Goal: Information Seeking & Learning: Learn about a topic

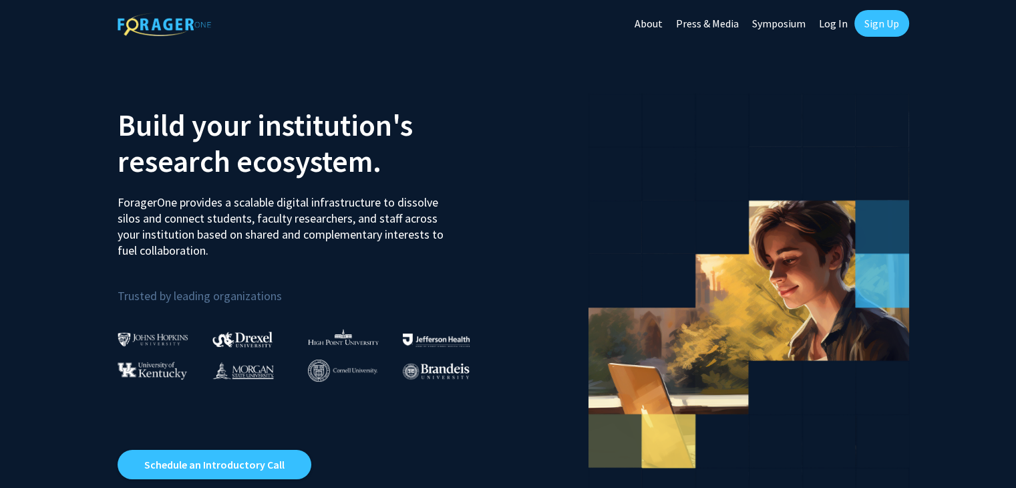
click at [864, 19] on link "Sign Up" at bounding box center [881, 23] width 55 height 27
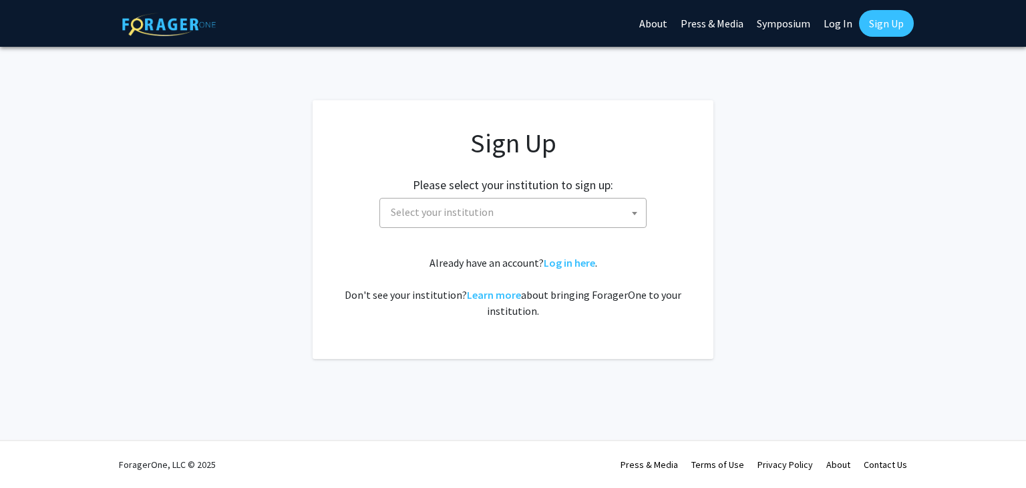
click at [477, 217] on span "Select your institution" at bounding box center [442, 211] width 103 height 13
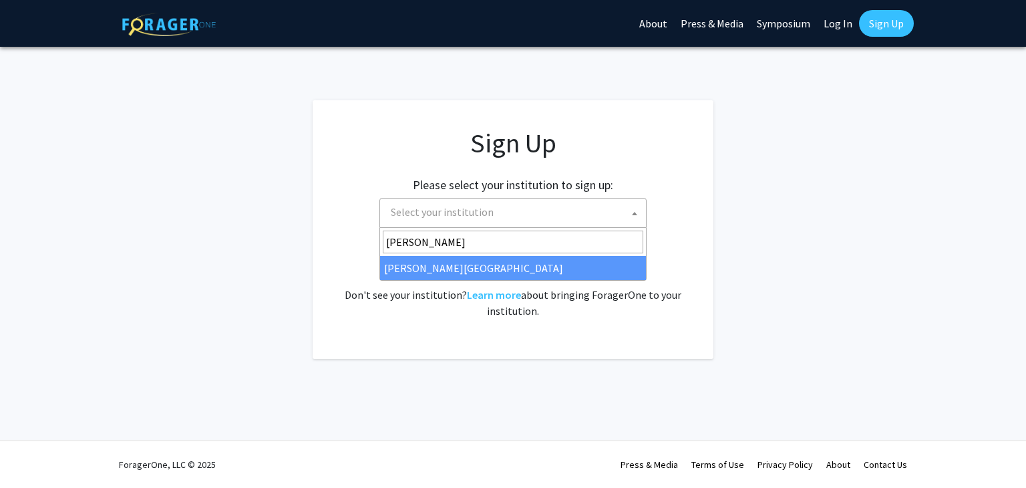
type input "[PERSON_NAME]"
select select "21"
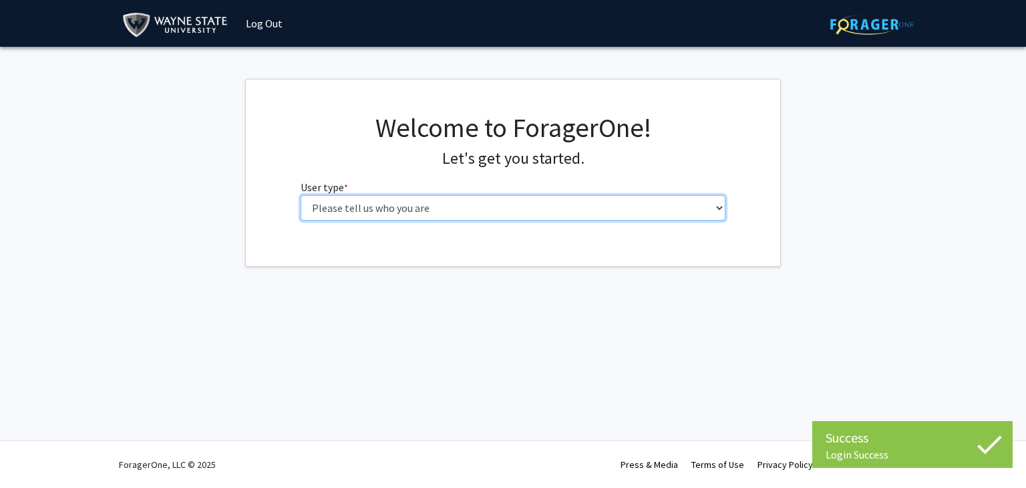
click at [446, 206] on select "Please tell us who you are Undergraduate Student Master's Student Doctoral Cand…" at bounding box center [513, 207] width 425 height 25
select select "1: undergrad"
click at [301, 195] on select "Please tell us who you are Undergraduate Student Master's Student Doctoral Cand…" at bounding box center [513, 207] width 425 height 25
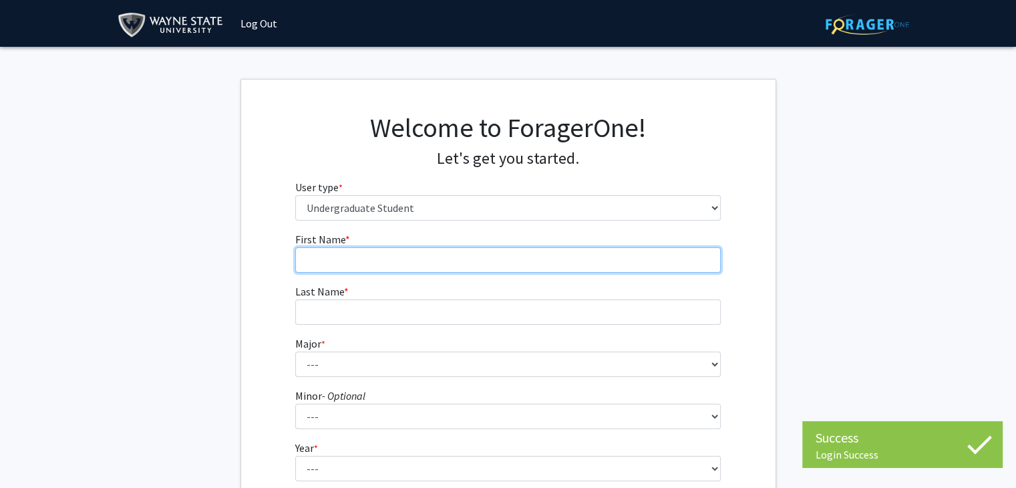
click at [501, 262] on input "First Name * required" at bounding box center [507, 259] width 425 height 25
type input "Mya"
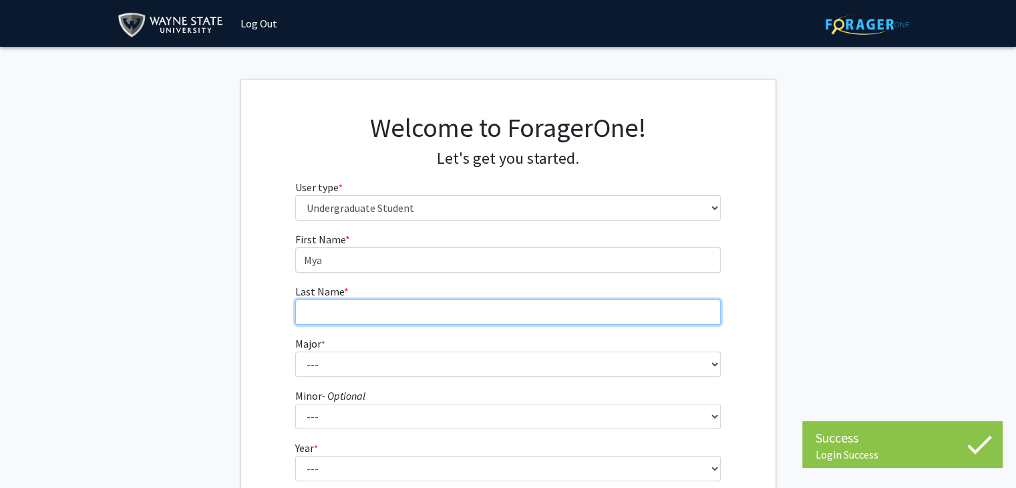
click at [500, 311] on input "Last Name * required" at bounding box center [507, 311] width 425 height 25
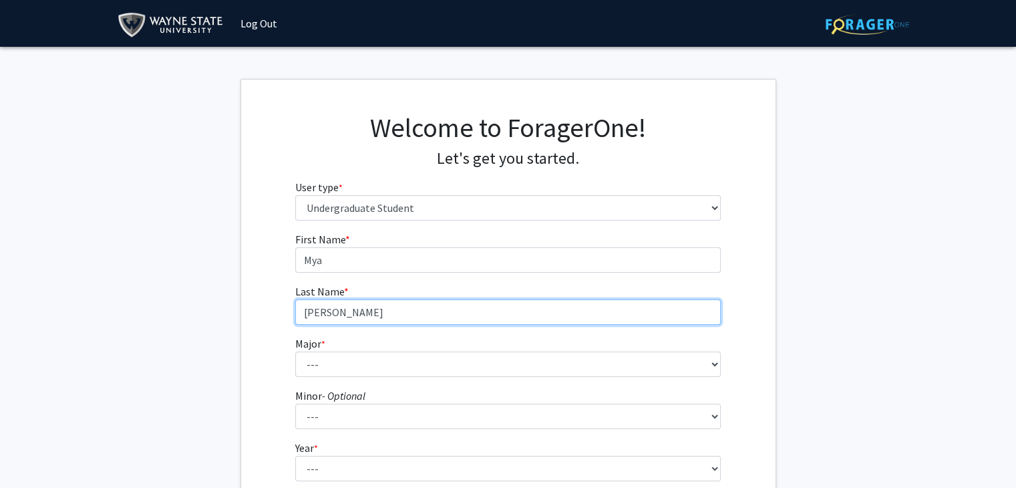
type input "Kidder"
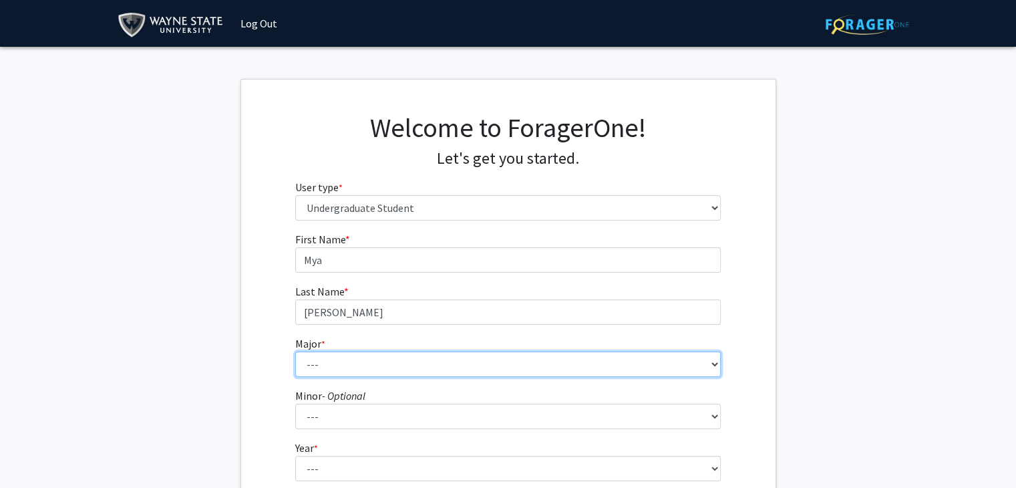
click at [534, 356] on select "--- Accounting African American Studies Anthropology Applied Behavior Analysis …" at bounding box center [507, 363] width 425 height 25
click at [295, 351] on select "--- Accounting African American Studies Anthropology Applied Behavior Analysis …" at bounding box center [507, 363] width 425 height 25
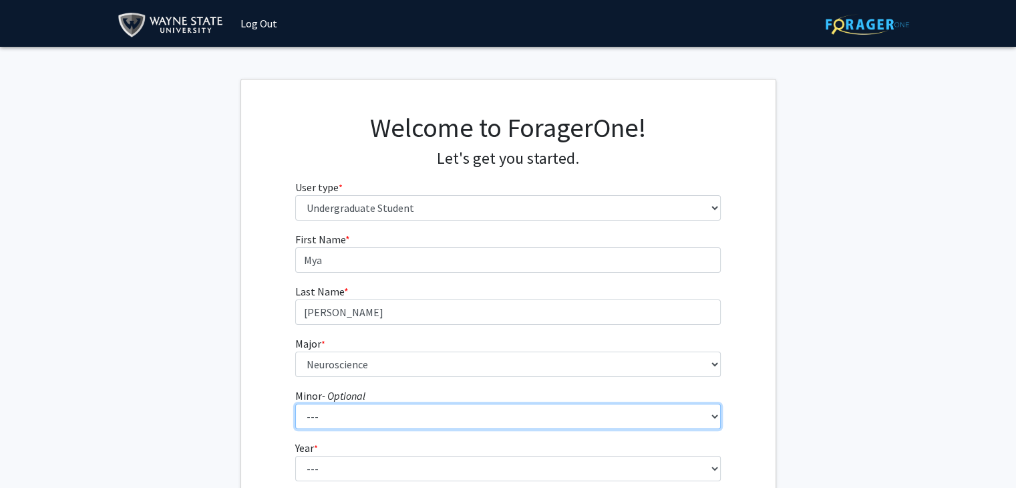
click at [307, 422] on select "--- African American Studies Africana Theatre and Dance Animation and Interacti…" at bounding box center [507, 415] width 425 height 25
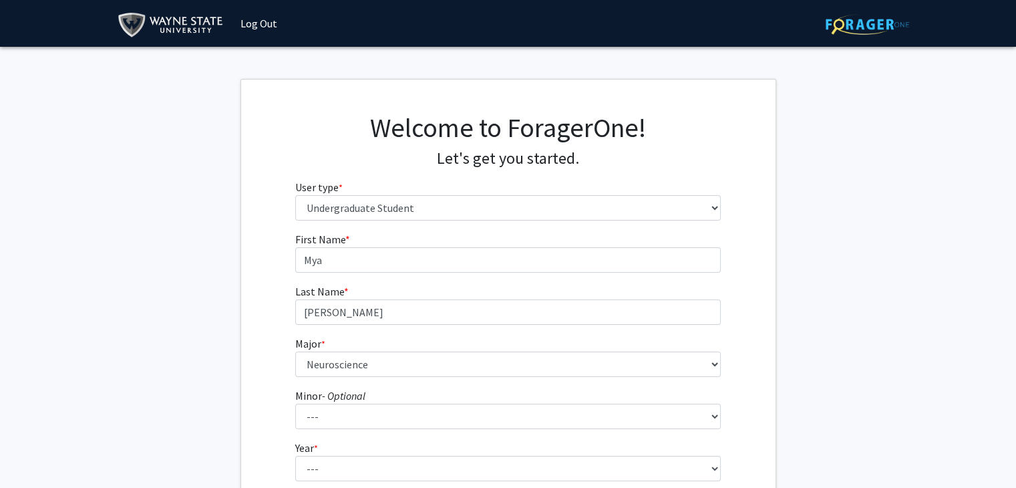
drag, startPoint x: 267, startPoint y: 265, endPoint x: 277, endPoint y: 266, distance: 10.0
click at [267, 265] on div "First Name * required Mya Last Name * required Kidder Major * required --- Acco…" at bounding box center [508, 398] width 534 height 335
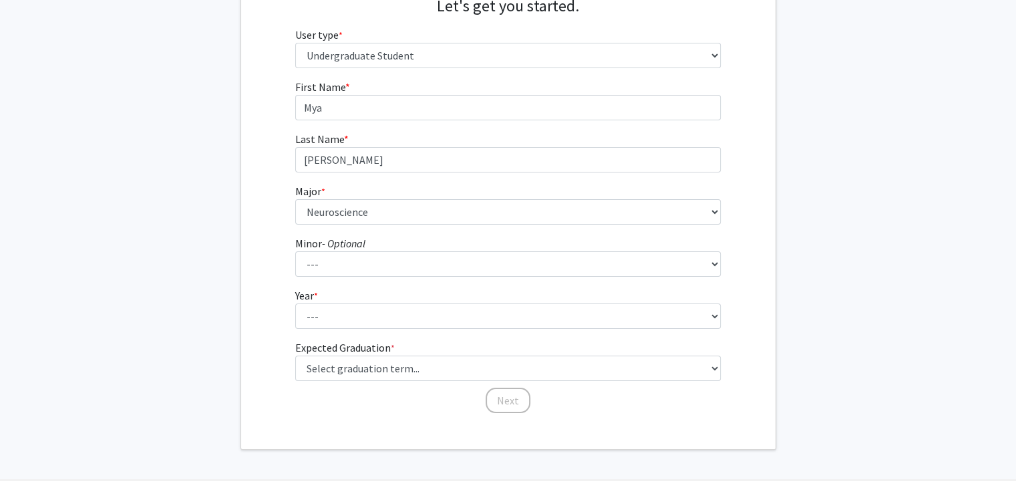
scroll to position [192, 0]
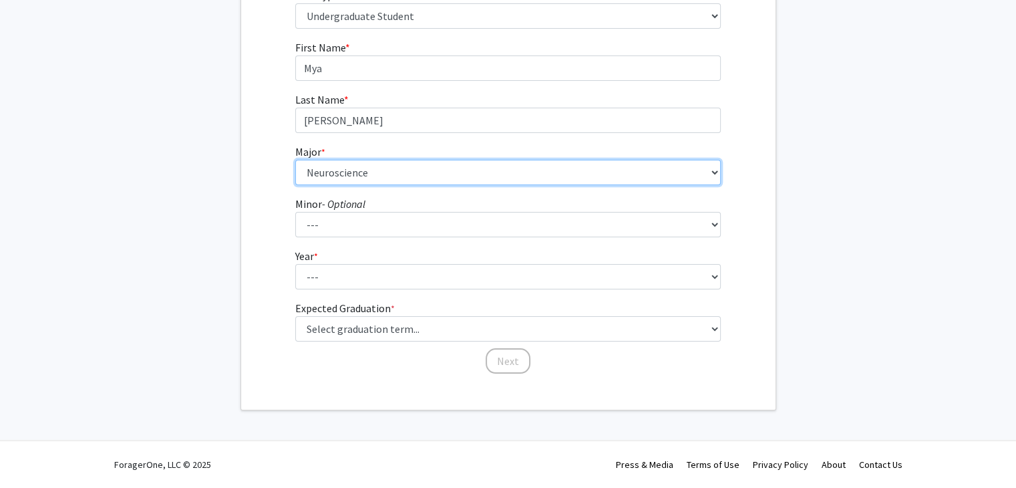
click at [401, 176] on select "--- Accounting African American Studies Anthropology Applied Behavior Analysis …" at bounding box center [507, 172] width 425 height 25
select select "78: 1858"
click at [295, 160] on select "--- Accounting African American Studies Anthropology Applied Behavior Analysis …" at bounding box center [507, 172] width 425 height 25
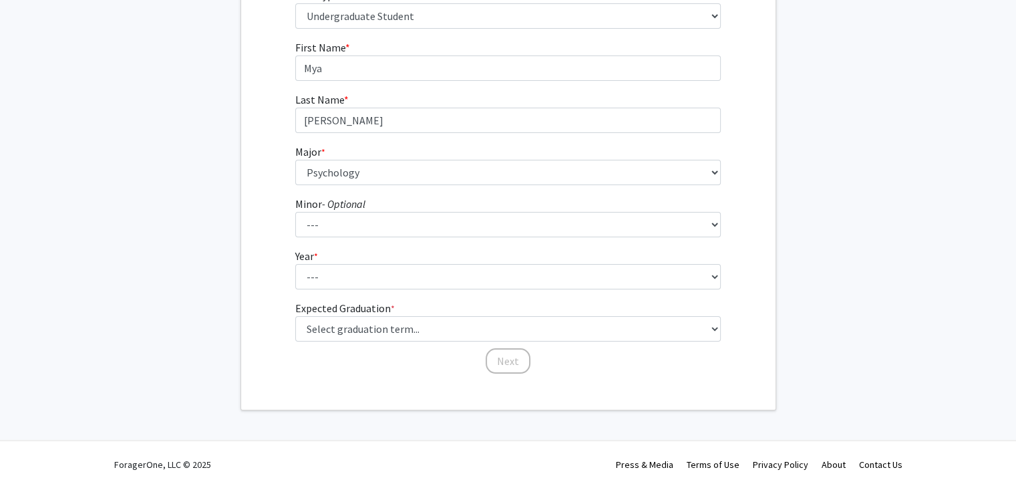
click at [393, 292] on form "First Name * required Mya Last Name * required Kidder Major * required --- Acco…" at bounding box center [507, 200] width 425 height 322
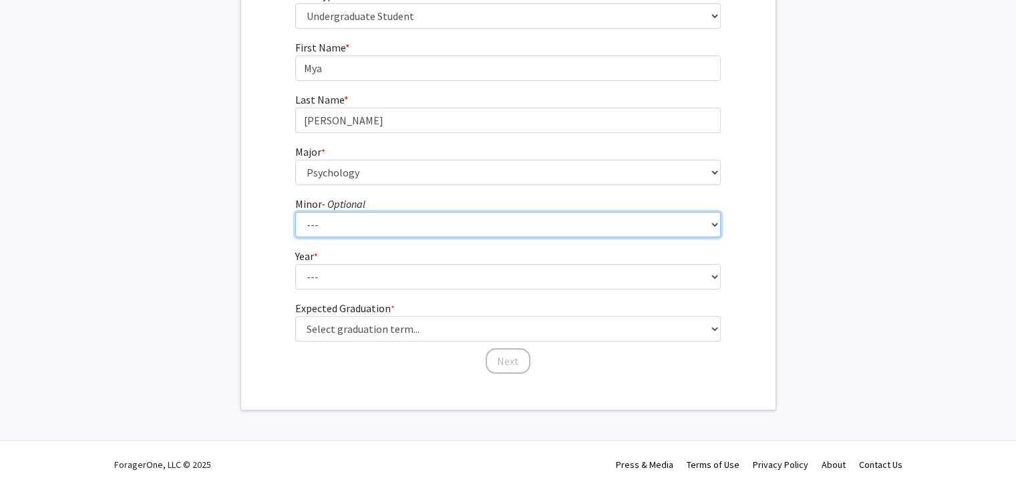
click at [383, 226] on select "--- African American Studies Africana Theatre and Dance Animation and Interacti…" at bounding box center [507, 224] width 425 height 25
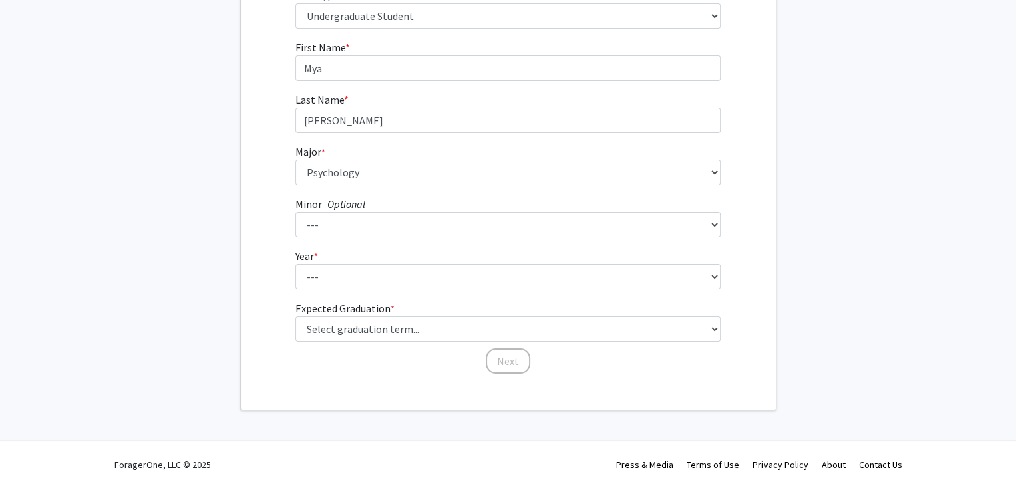
click at [278, 166] on div "First Name * required Mya Last Name * required Kidder Major * required --- Acco…" at bounding box center [508, 206] width 534 height 335
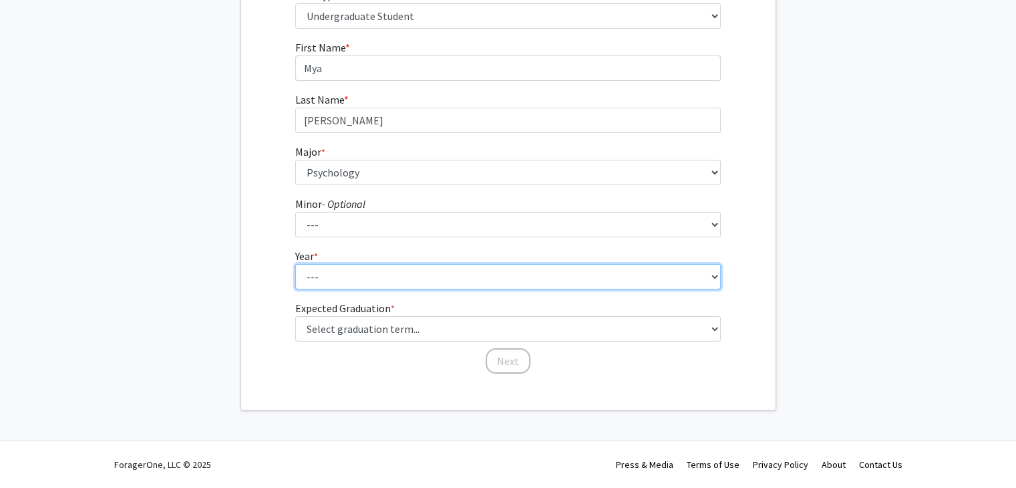
click at [343, 272] on select "--- First-year Sophomore Junior Senior Postbaccalaureate Certificate" at bounding box center [507, 276] width 425 height 25
select select "2: sophomore"
click at [295, 264] on select "--- First-year Sophomore Junior Senior Postbaccalaureate Certificate" at bounding box center [507, 276] width 425 height 25
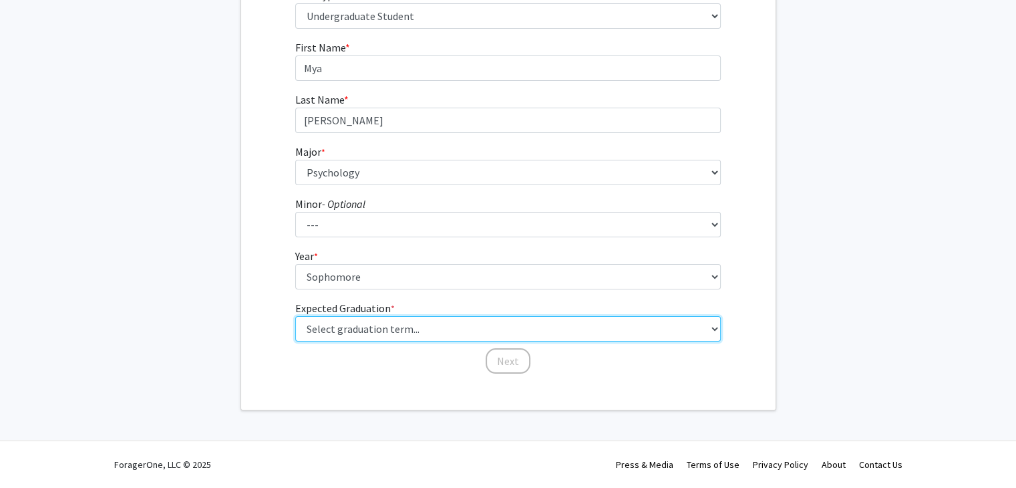
click at [346, 332] on select "Select graduation term... Spring 2025 Summer 2025 Fall 2025 Winter 2025 Spring …" at bounding box center [507, 328] width 425 height 25
select select "16: winter_2028"
click at [295, 316] on select "Select graduation term... Spring 2025 Summer 2025 Fall 2025 Winter 2025 Spring …" at bounding box center [507, 328] width 425 height 25
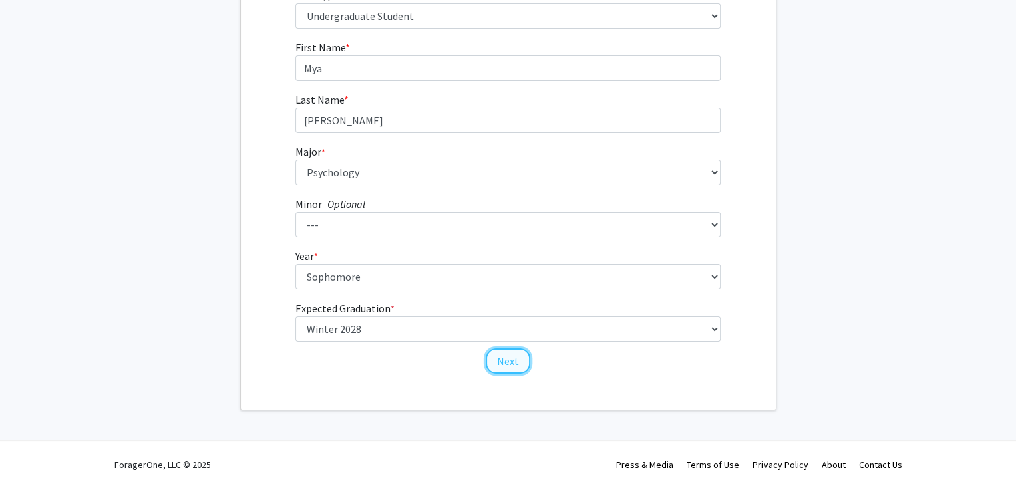
click at [501, 361] on button "Next" at bounding box center [508, 360] width 45 height 25
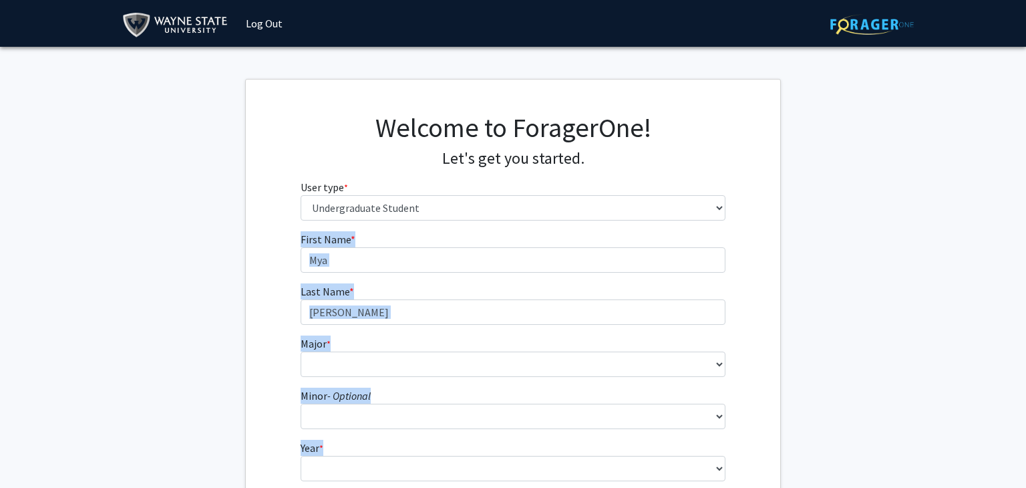
click at [501, 361] on div "Skip navigation Log Out Complete your profile × To continue, you need to make s…" at bounding box center [513, 339] width 1026 height 679
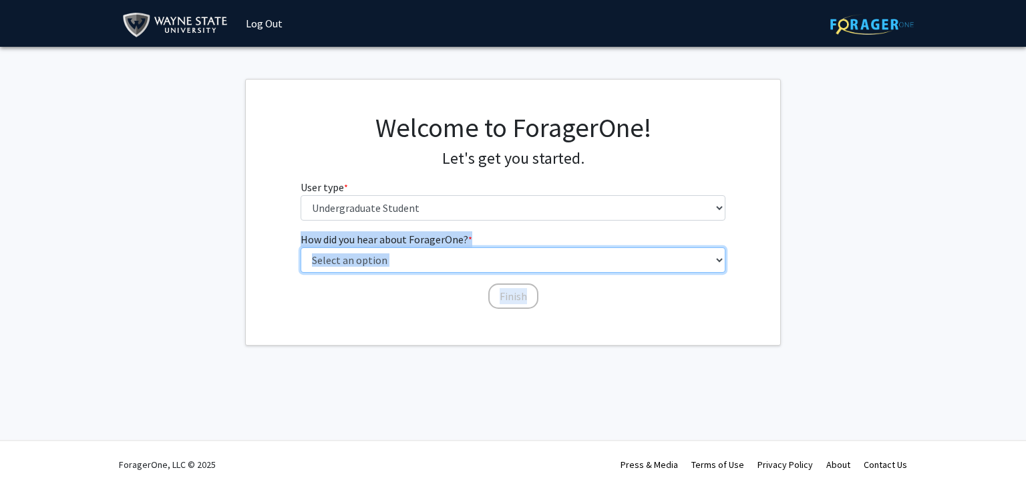
click at [428, 265] on select "Select an option Peer/student recommendation Faculty/staff recommendation Unive…" at bounding box center [513, 259] width 425 height 25
select select "3: university_website"
click at [301, 247] on select "Select an option Peer/student recommendation Faculty/staff recommendation Unive…" at bounding box center [513, 259] width 425 height 25
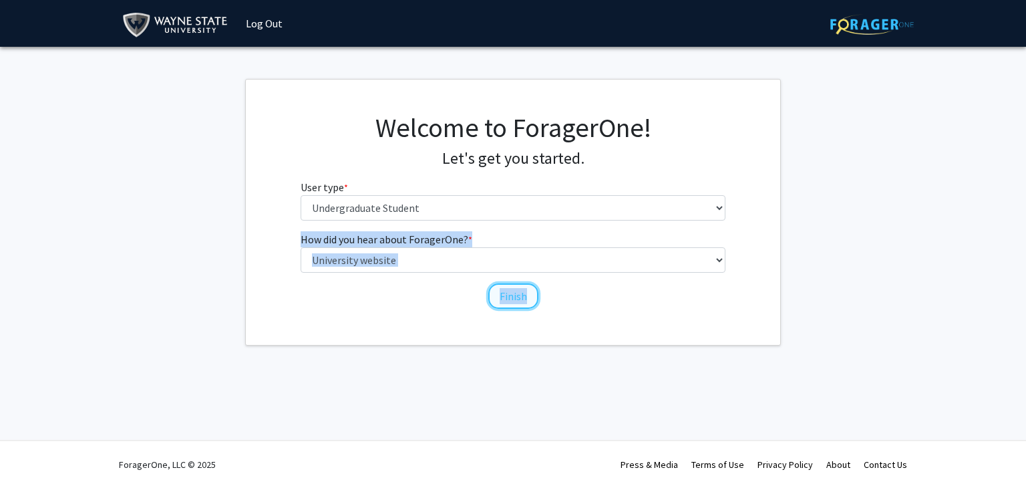
click at [517, 299] on button "Finish" at bounding box center [513, 295] width 50 height 25
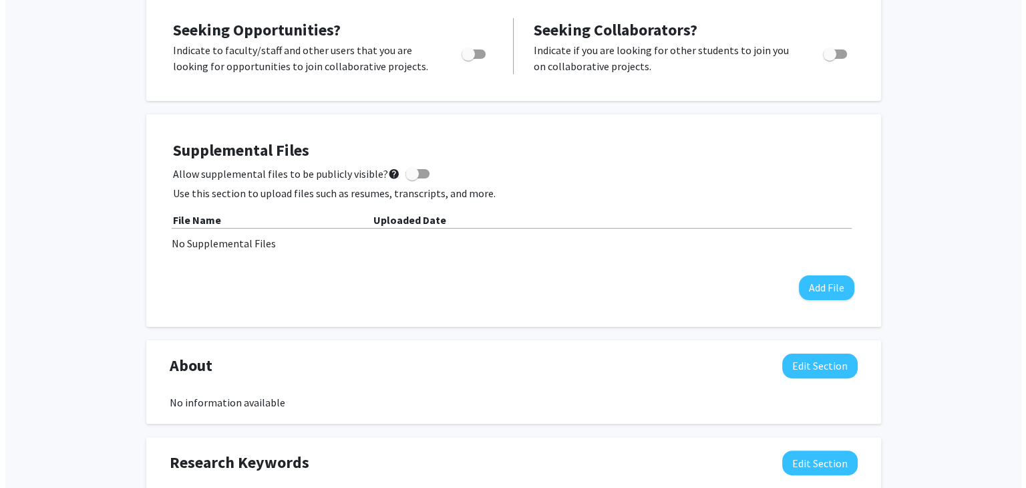
scroll to position [364, 0]
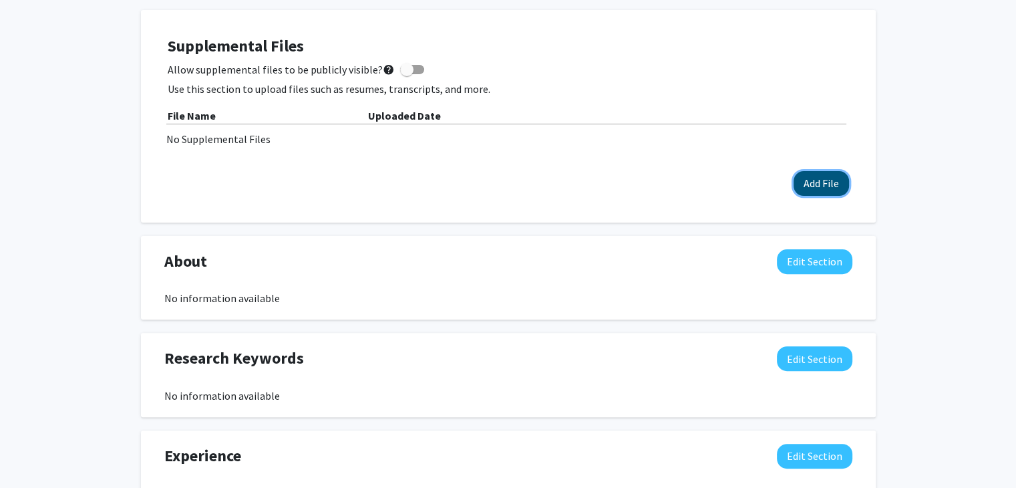
click at [810, 176] on button "Add File" at bounding box center [820, 183] width 55 height 25
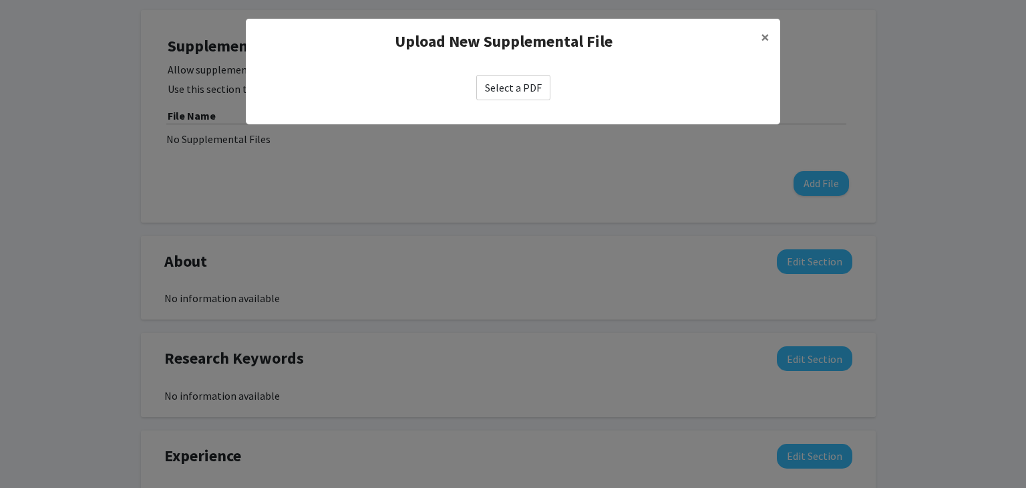
click at [539, 85] on label "Select a PDF" at bounding box center [513, 87] width 74 height 25
click at [0, 0] on input "Select a PDF" at bounding box center [0, 0] width 0 height 0
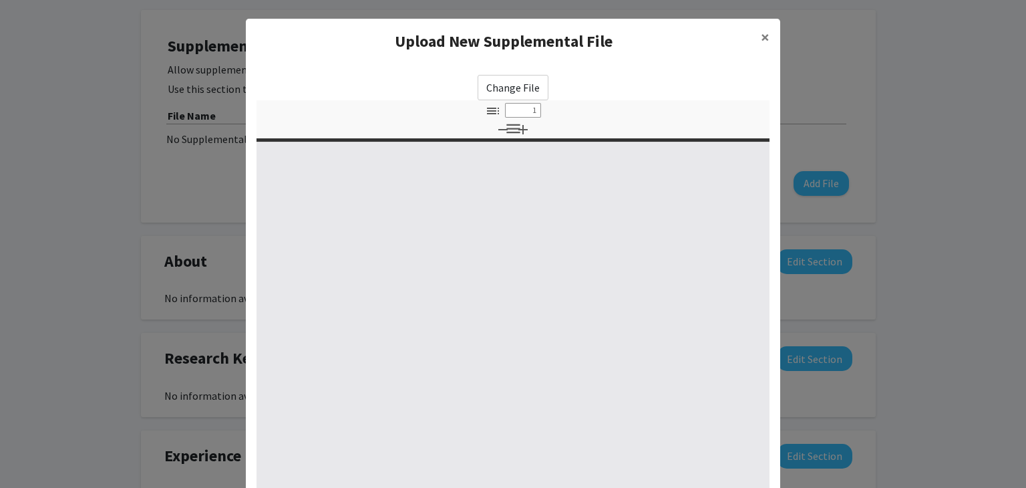
select select "custom"
type input "0"
select select "custom"
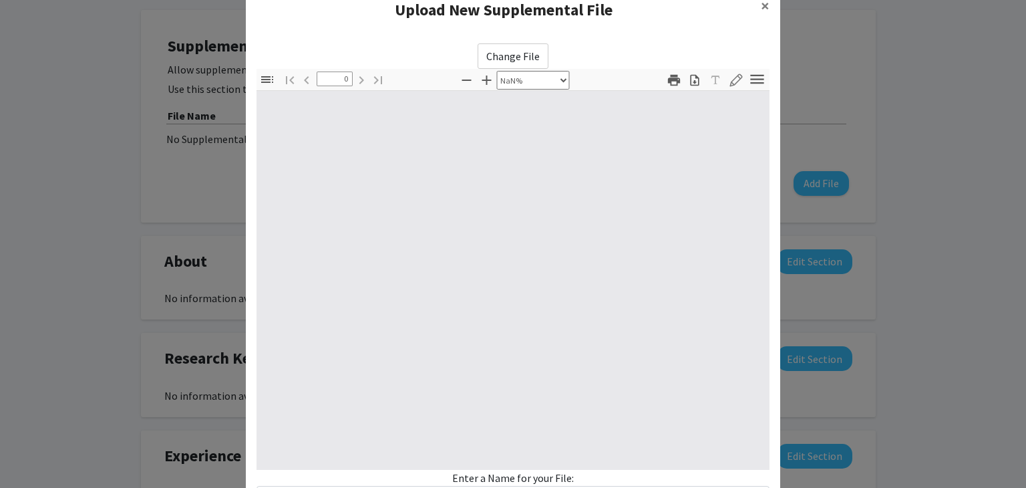
scroll to position [67, 0]
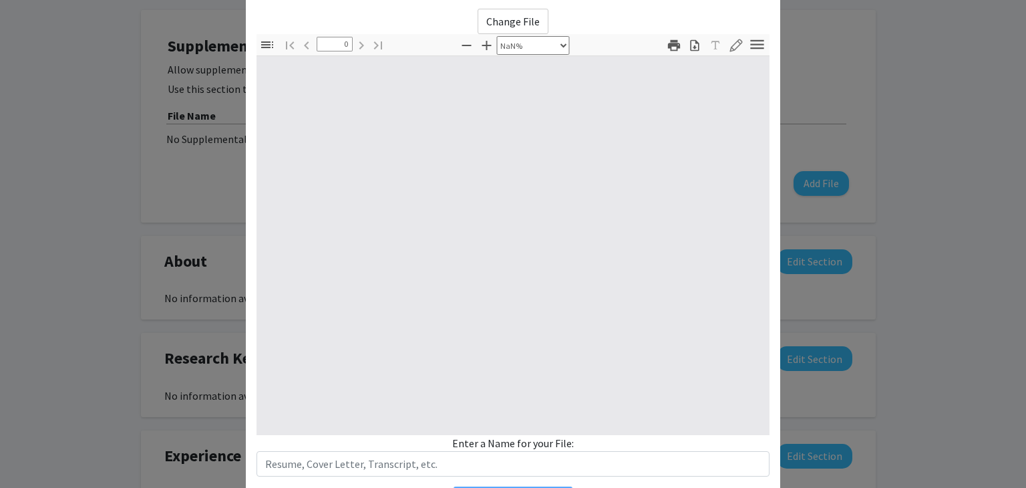
type input "1"
select select "auto"
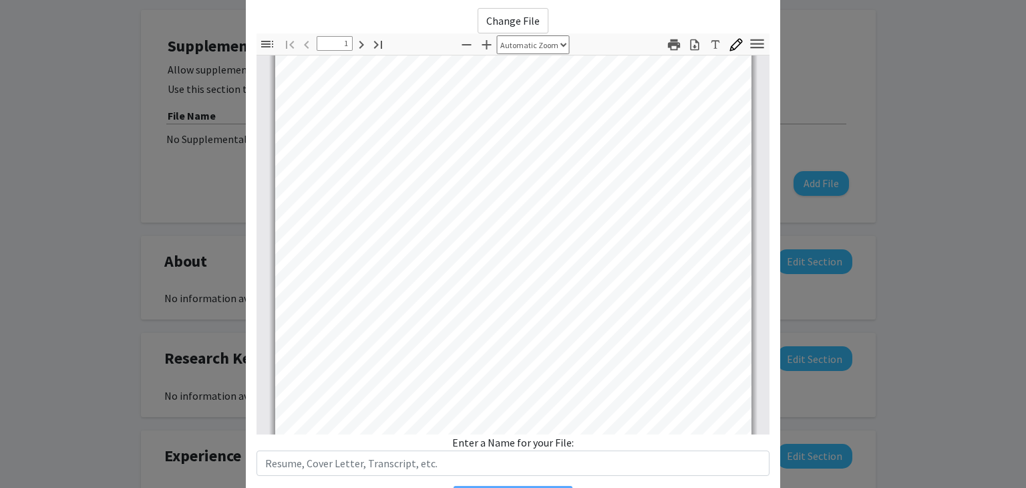
scroll to position [0, 0]
click at [532, 19] on label "Change File" at bounding box center [513, 20] width 71 height 25
click at [0, 0] on input "Change File" at bounding box center [0, 0] width 0 height 0
type input "0"
select select "custom"
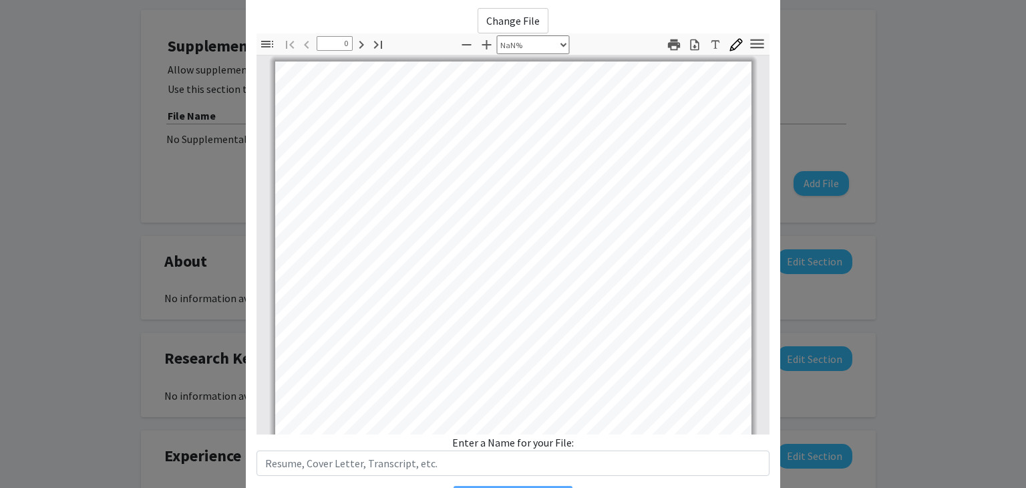
type input "1"
select select "auto"
click at [503, 17] on label "Change File" at bounding box center [513, 20] width 71 height 25
click at [0, 0] on input "Change File" at bounding box center [0, 0] width 0 height 0
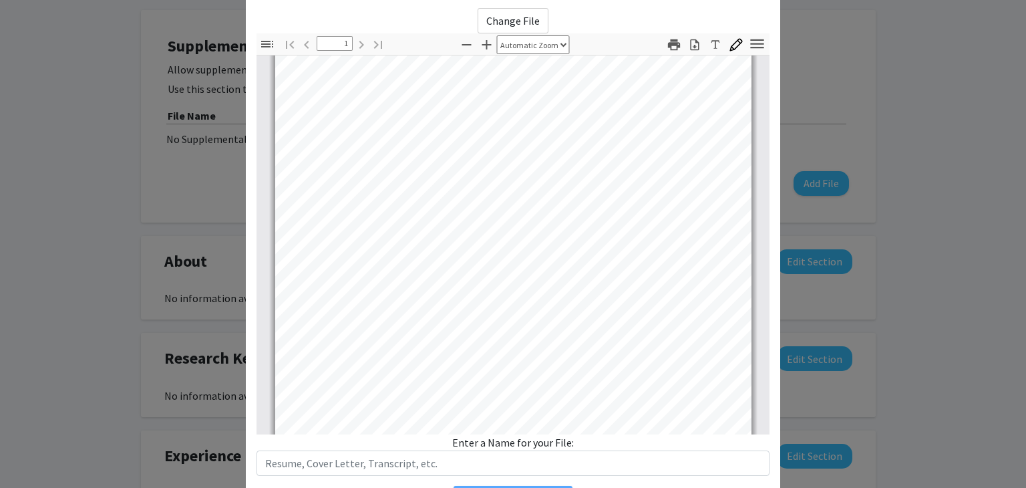
type input "0"
select select "custom"
type input "1"
select select "auto"
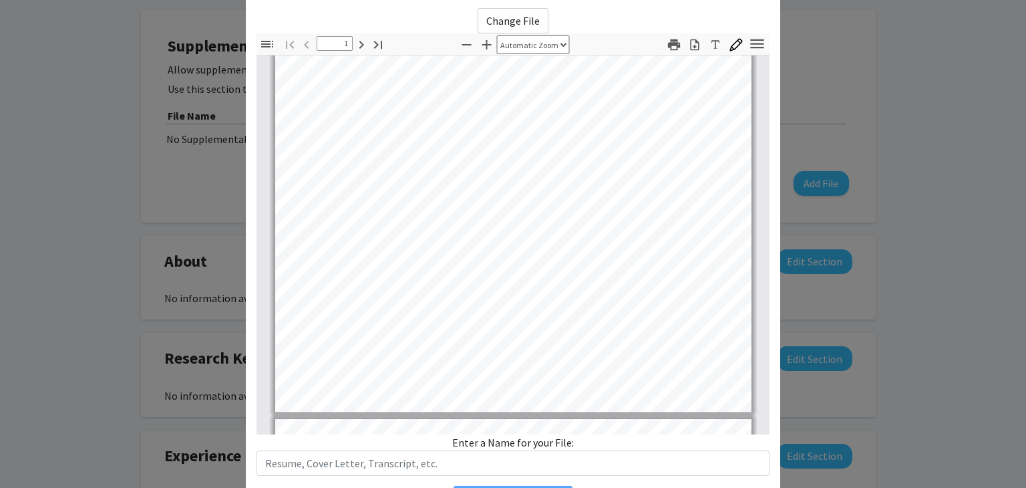
scroll to position [0, 0]
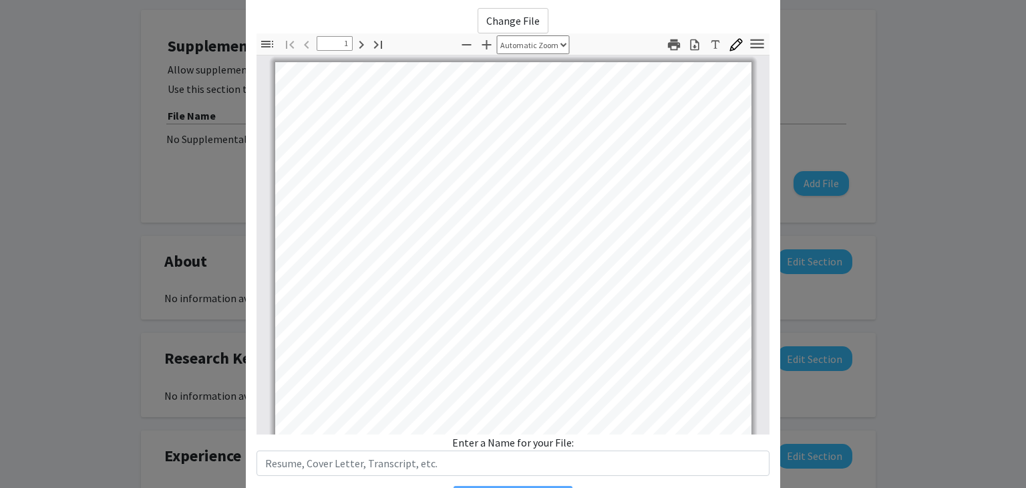
click at [490, 11] on label "Change File" at bounding box center [513, 20] width 71 height 25
click at [0, 0] on input "Change File" at bounding box center [0, 0] width 0 height 0
click at [529, 23] on label "Change File" at bounding box center [513, 20] width 71 height 25
click at [0, 0] on input "Change File" at bounding box center [0, 0] width 0 height 0
click at [496, 25] on label "Change File" at bounding box center [513, 20] width 71 height 25
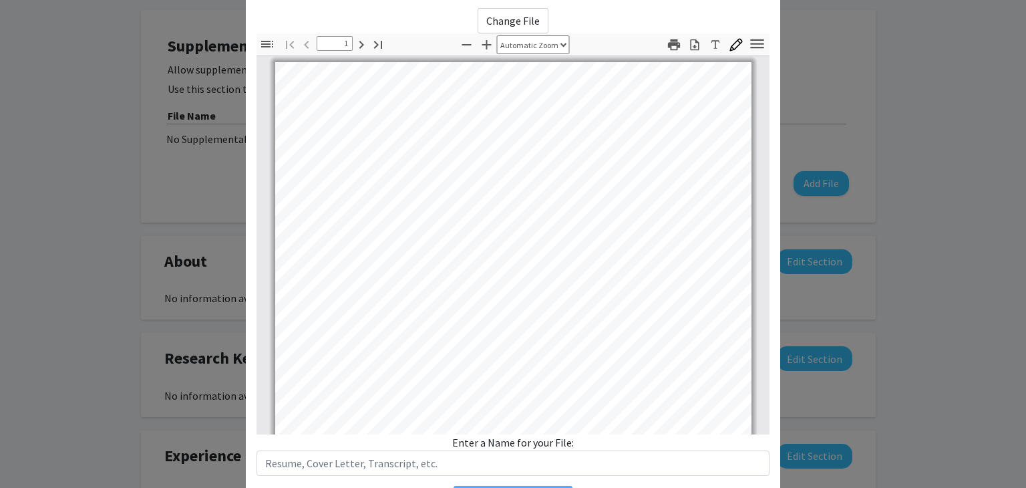
click at [0, 0] on input "Change File" at bounding box center [0, 0] width 0 height 0
type input "0"
select select "custom"
type input "1"
select select "auto"
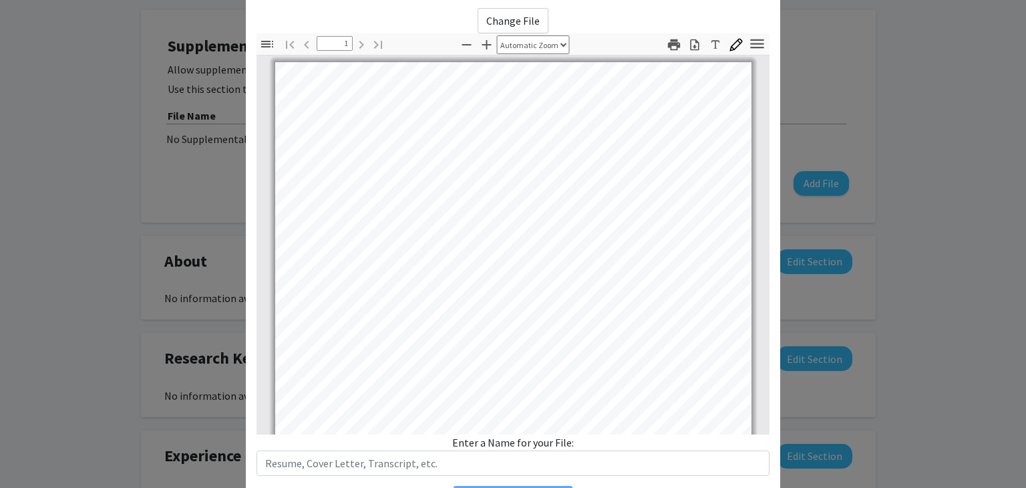
click at [803, 170] on modal-container "Upload New Supplemental File × Change File Thumbnails Document Outline Attachme…" at bounding box center [513, 244] width 1026 height 488
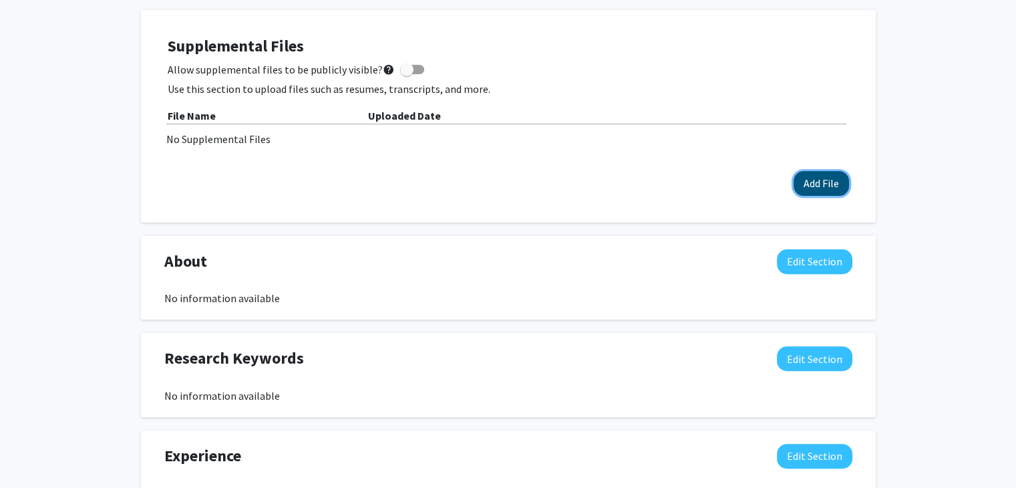
click at [832, 190] on button "Add File" at bounding box center [820, 183] width 55 height 25
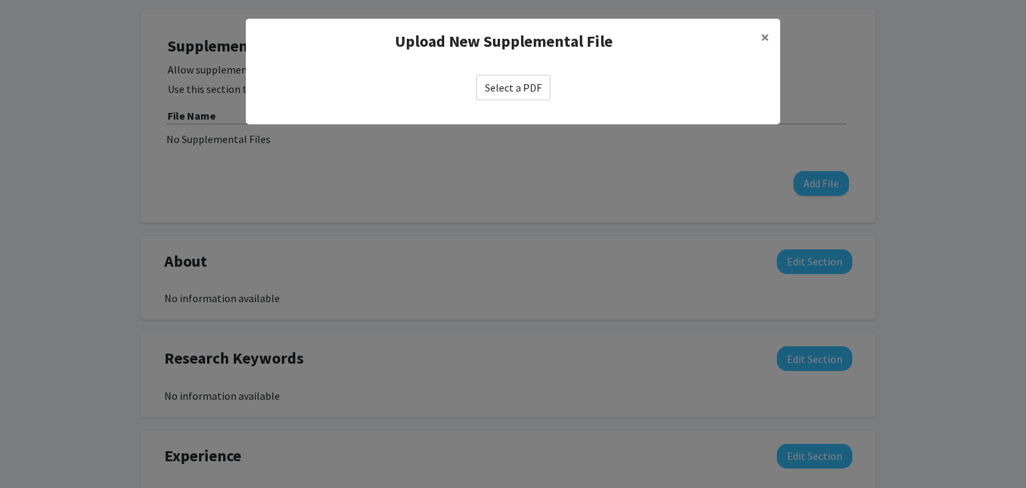
click at [526, 89] on label "Select a PDF" at bounding box center [513, 87] width 74 height 25
click at [0, 0] on input "Select a PDF" at bounding box center [0, 0] width 0 height 0
select select "custom"
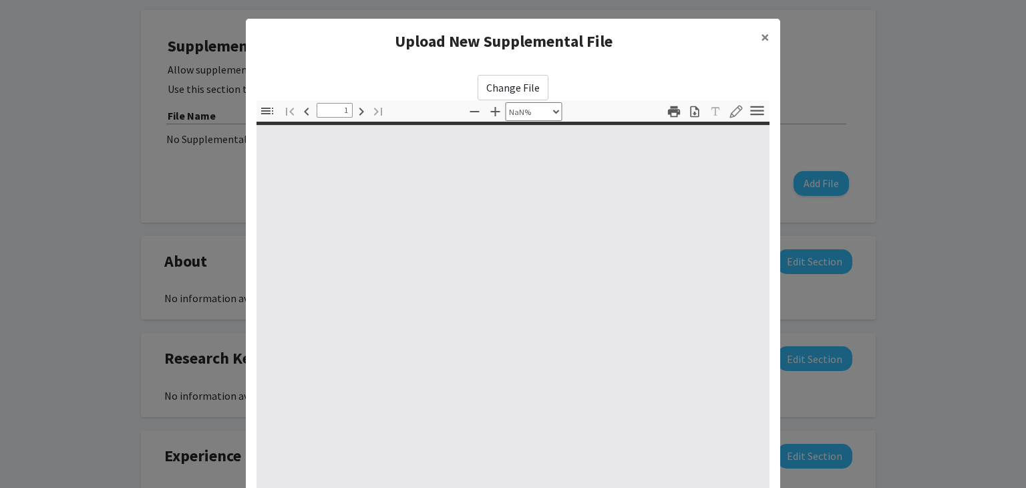
type input "0"
select select "custom"
type input "1"
select select "auto"
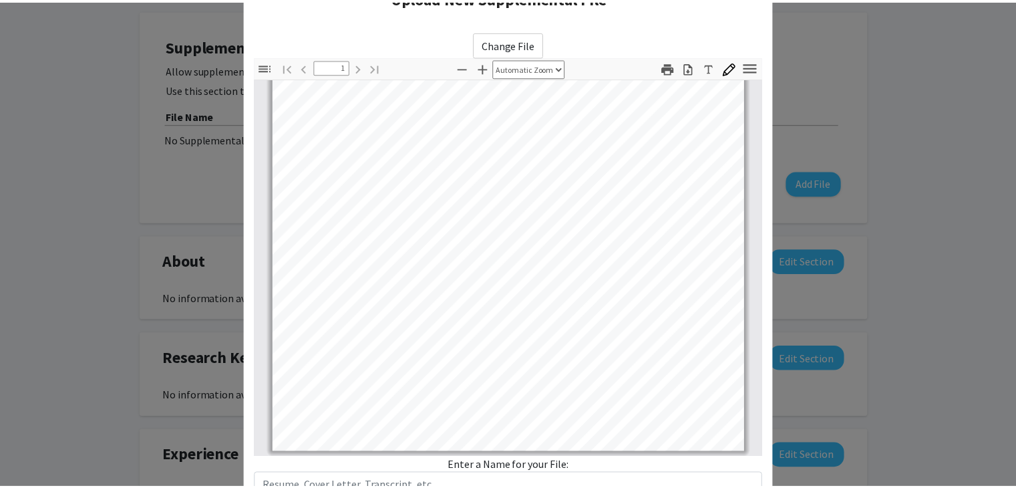
scroll to position [144, 0]
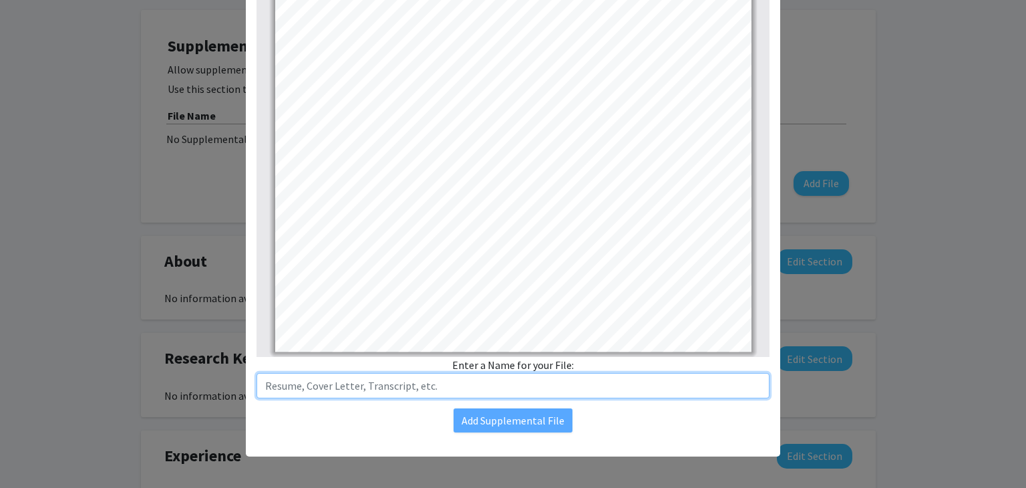
click at [419, 385] on input "text" at bounding box center [512, 385] width 513 height 25
type input "Resume"
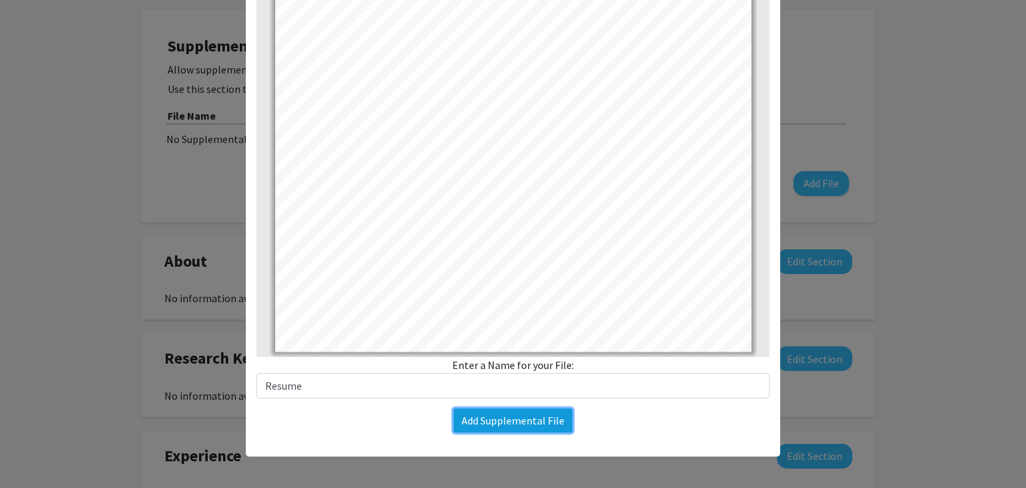
click at [534, 419] on button "Add Supplemental File" at bounding box center [513, 420] width 119 height 24
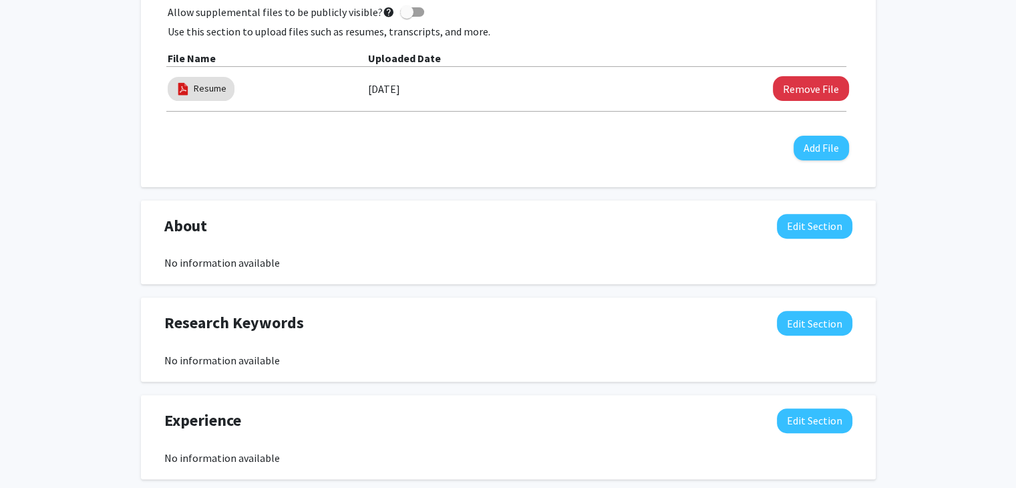
scroll to position [431, 0]
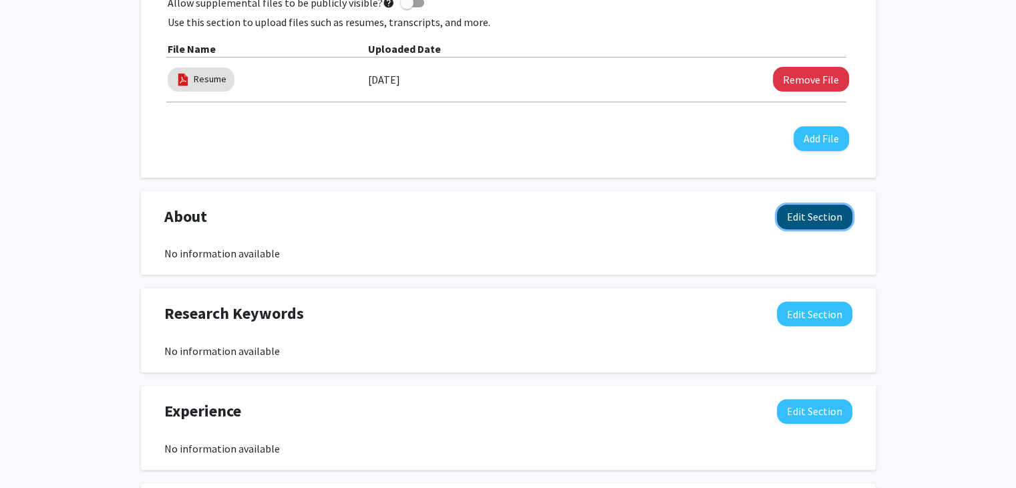
click at [805, 225] on button "Edit Section" at bounding box center [814, 216] width 75 height 25
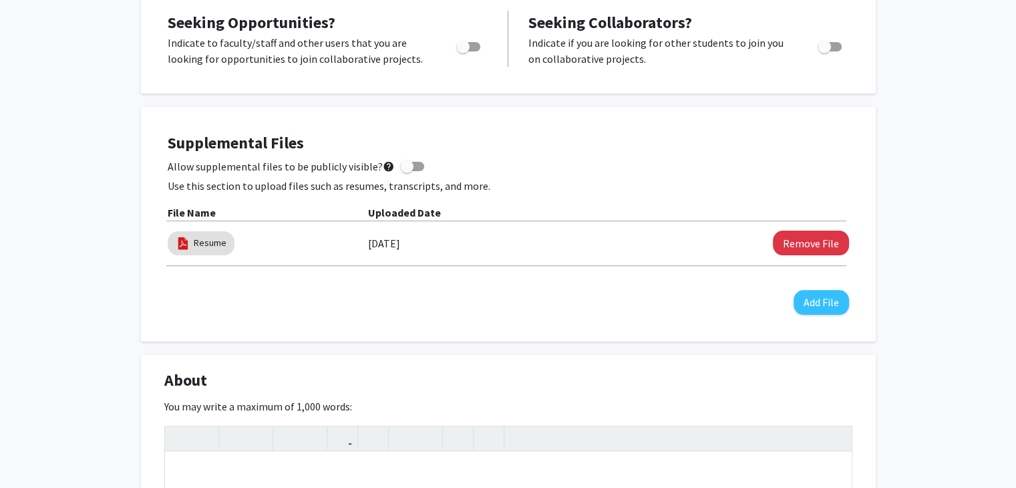
scroll to position [534, 0]
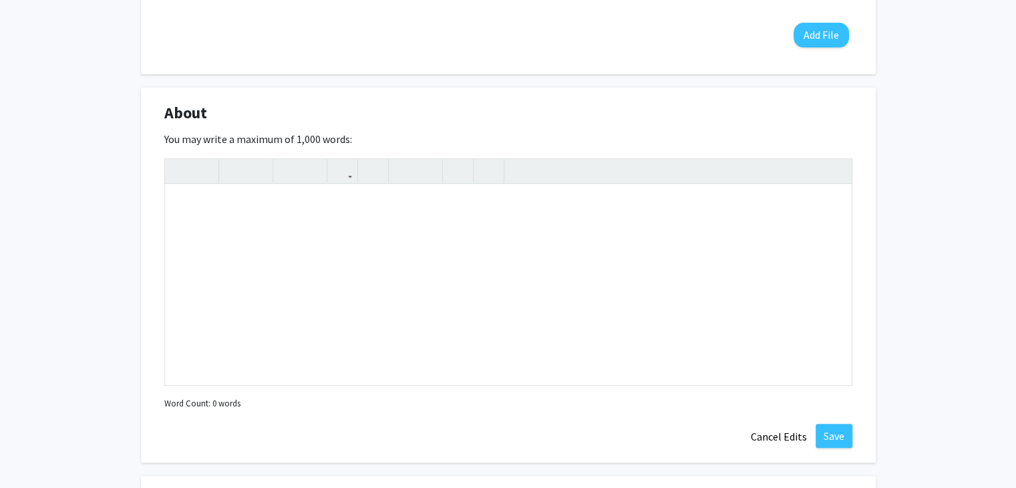
drag, startPoint x: 127, startPoint y: 258, endPoint x: 163, endPoint y: 238, distance: 40.9
click at [128, 258] on div "Mya Kidder Edit Section See Public View help Degree Level: Undergraduate Studen…" at bounding box center [508, 253] width 1016 height 1478
click at [172, 238] on div "Note to users with screen readers: Please deactivate our accessibility plugin f…" at bounding box center [508, 284] width 687 height 200
drag, startPoint x: 616, startPoint y: 214, endPoint x: 216, endPoint y: 236, distance: 400.7
click at [216, 236] on div "I'm Mya, a sophomore studying psychology and I have a strong interest in addict…" at bounding box center [508, 284] width 687 height 200
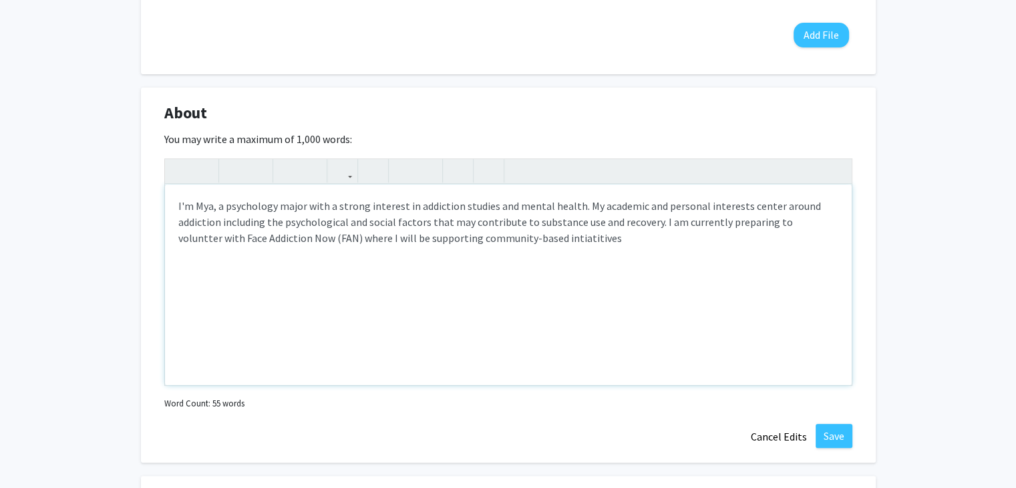
drag, startPoint x: 550, startPoint y: 208, endPoint x: 538, endPoint y: 223, distance: 19.4
click at [545, 247] on div "I'm Mya, a psychology major with a strong interest in addiction studies and men…" at bounding box center [508, 284] width 687 height 200
drag, startPoint x: 711, startPoint y: 241, endPoint x: 553, endPoint y: 268, distance: 159.9
click at [553, 268] on div "I'm Mya, a psychology major with a strong interest in addiction studies and men…" at bounding box center [508, 284] width 687 height 200
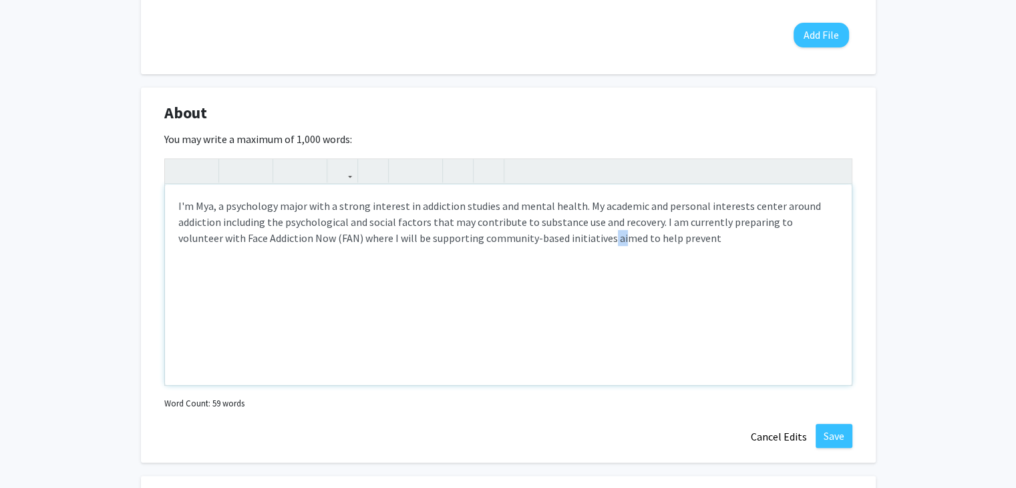
drag, startPoint x: 573, startPoint y: 262, endPoint x: 604, endPoint y: 249, distance: 34.1
click at [574, 262] on div "I'm Mya, a psychology major with a strong interest in addiction studies and men…" at bounding box center [508, 284] width 687 height 200
click at [598, 252] on div "I'm Mya, a psychology major with a strong interest in addiction studies and men…" at bounding box center [508, 284] width 687 height 200
click at [618, 242] on div "I'm Mya, a psychology major with a strong interest in addiction studies and men…" at bounding box center [508, 284] width 687 height 200
drag, startPoint x: 667, startPoint y: 238, endPoint x: 610, endPoint y: 243, distance: 57.6
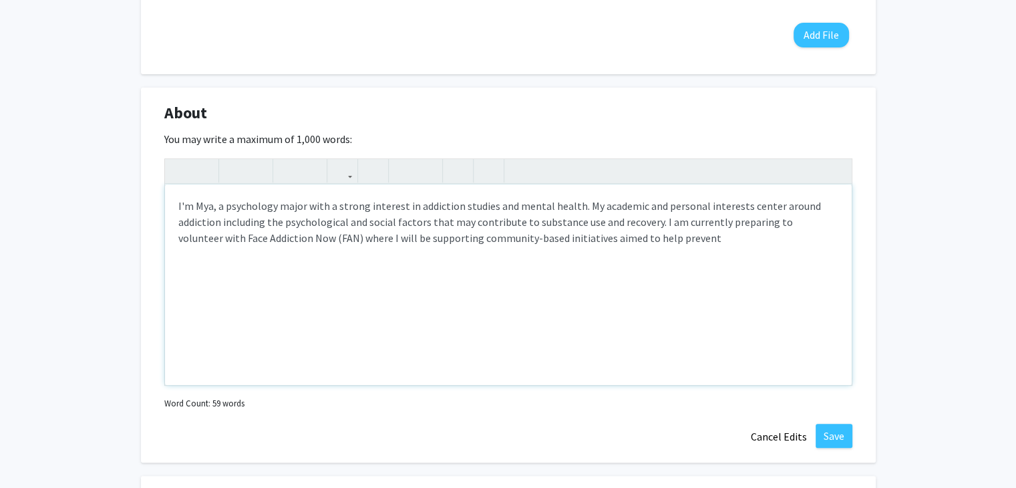
click at [610, 243] on div "I'm Mya, a psychology major with a strong interest in addiction studies and men…" at bounding box center [508, 284] width 687 height 200
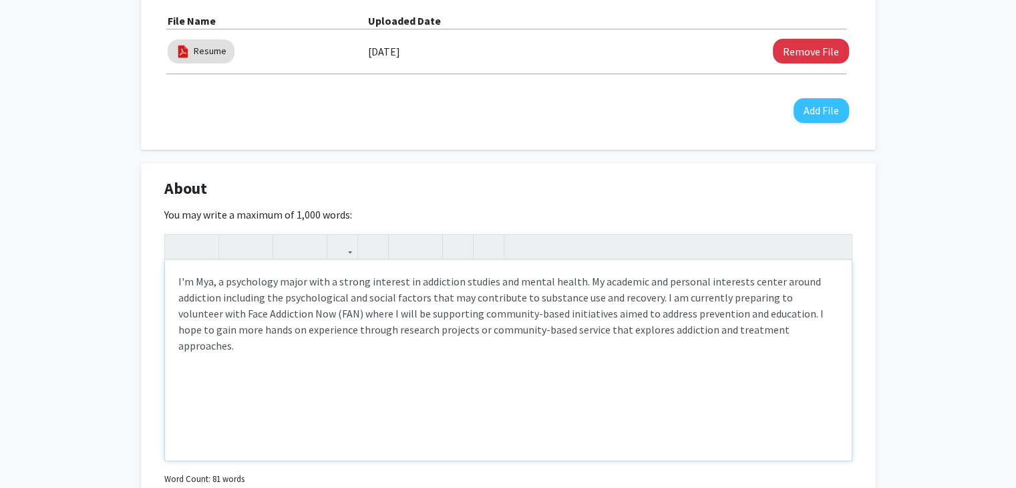
scroll to position [468, 0]
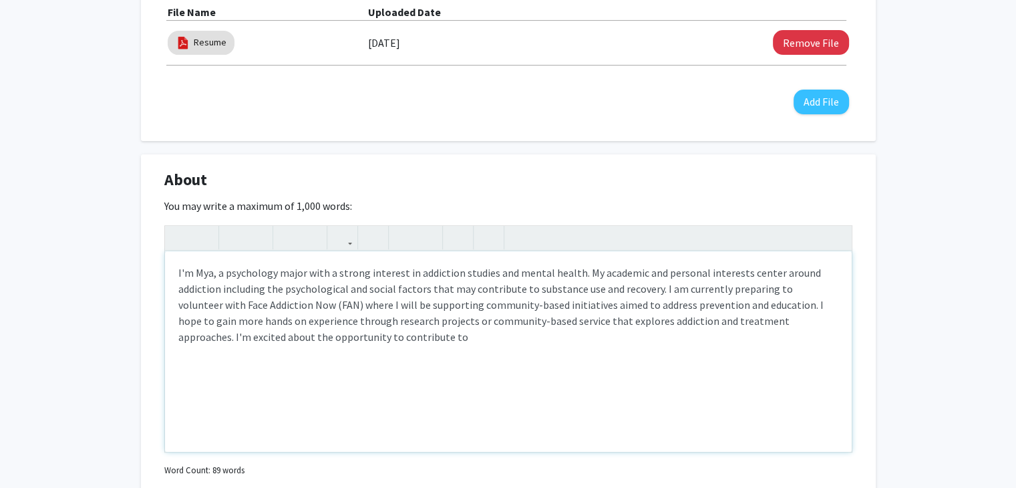
drag, startPoint x: 497, startPoint y: 355, endPoint x: 770, endPoint y: 321, distance: 275.3
click at [770, 321] on div "I'm Mya, a psychology major with a strong interest in addiction studies and men…" at bounding box center [508, 351] width 687 height 200
click at [757, 306] on div "I'm Mya, a psychology major with a strong interest in addiction studies and men…" at bounding box center [508, 351] width 687 height 200
type textarea "I'm Mya, a psychology major with a strong interest in addiction studies and men…"
click at [770, 321] on div "I'm Mya, a psychology major with a strong interest in addiction studies and men…" at bounding box center [508, 351] width 687 height 200
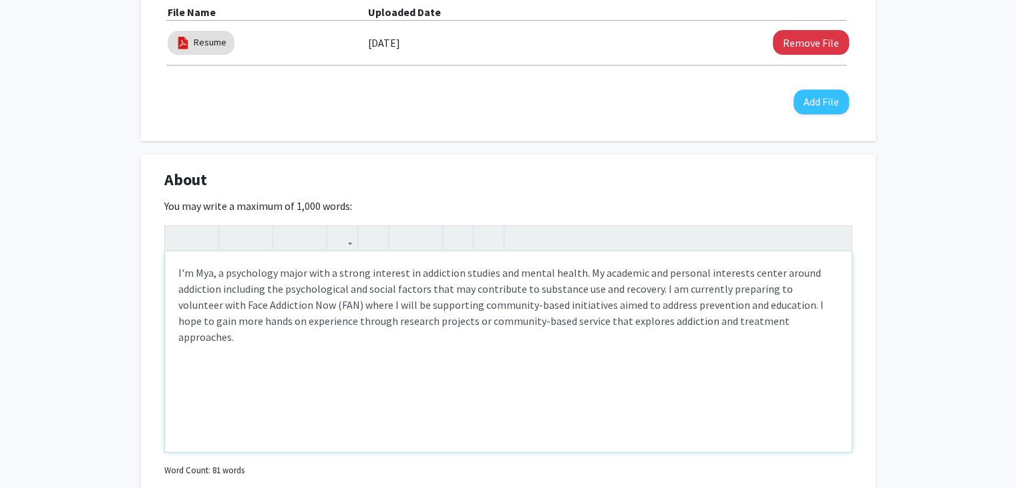
click at [770, 321] on div "I'm Mya, a psychology major with a strong interest in addiction studies and men…" at bounding box center [508, 351] width 687 height 200
drag, startPoint x: 697, startPoint y: 329, endPoint x: 590, endPoint y: 335, distance: 107.0
click at [647, 332] on div "I'm Mya, a psychology major with a strong interest in addiction studies and men…" at bounding box center [508, 351] width 687 height 200
drag, startPoint x: 590, startPoint y: 335, endPoint x: 545, endPoint y: 338, distance: 45.5
click at [545, 338] on div "I'm Mya, a psychology major with a strong interest in addiction studies and men…" at bounding box center [508, 351] width 687 height 200
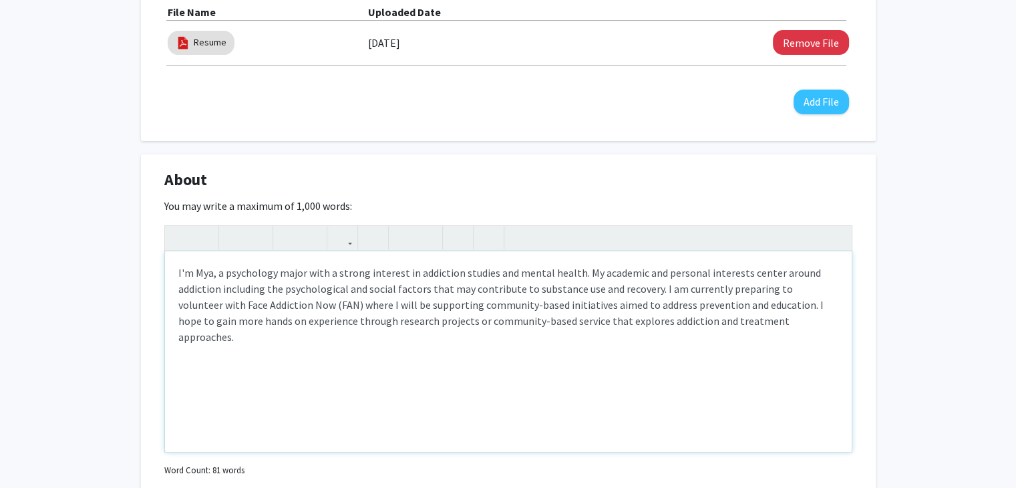
click at [773, 327] on div "I'm Mya, a psychology major with a strong interest in addiction studies and men…" at bounding box center [508, 351] width 687 height 200
click at [709, 338] on div "I'm Mya, a psychology major with a strong interest in addiction studies and men…" at bounding box center [508, 351] width 687 height 200
click at [709, 339] on div "I'm Mya, a psychology major with a strong interest in addiction studies and men…" at bounding box center [508, 351] width 687 height 200
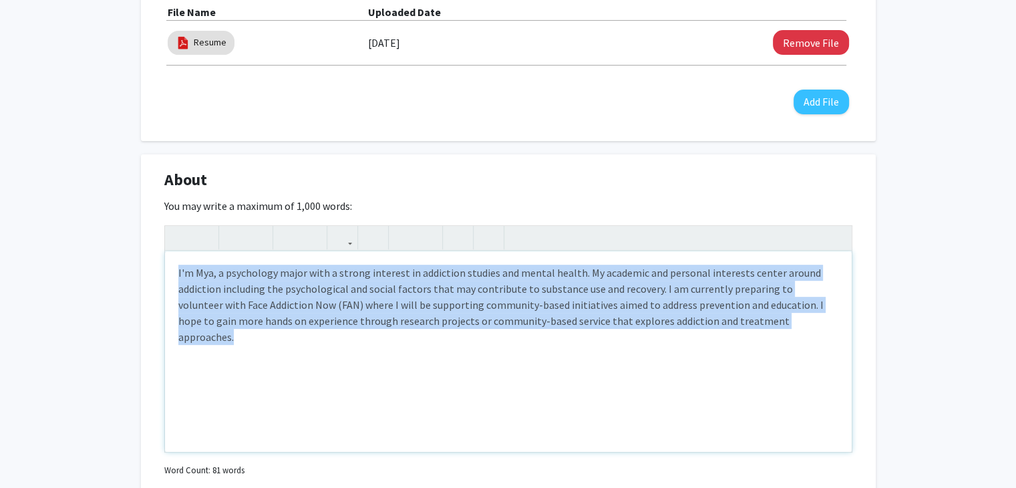
click at [709, 339] on div "I'm Mya, a psychology major with a strong interest in addiction studies and men…" at bounding box center [508, 351] width 687 height 200
click at [767, 331] on div "I'm Mya, a psychology major with a strong interest in addiction studies and men…" at bounding box center [508, 351] width 687 height 200
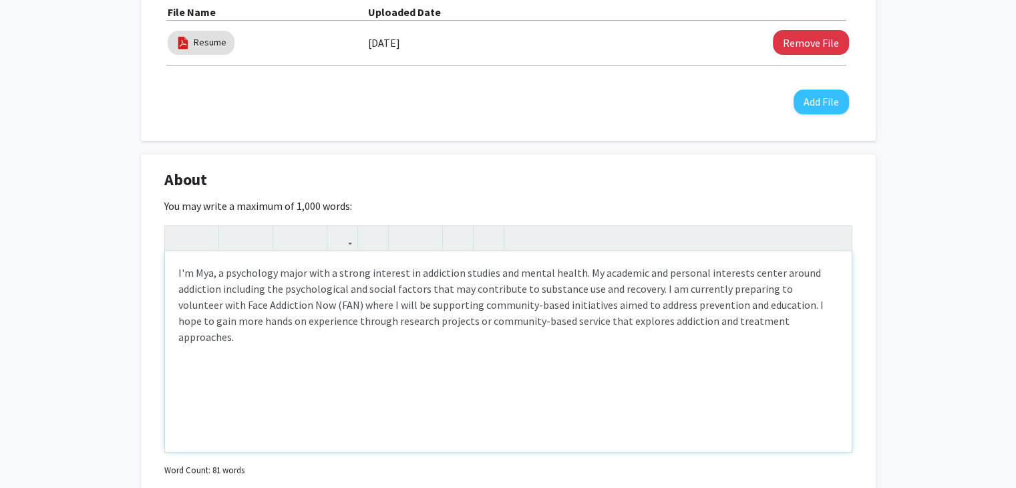
click at [776, 317] on div "I'm Mya, a psychology major with a strong interest in addiction studies and men…" at bounding box center [508, 351] width 687 height 200
drag, startPoint x: 776, startPoint y: 317, endPoint x: 717, endPoint y: 324, distance: 59.2
click at [717, 324] on div "I'm Mya, a psychology major with a strong interest in addiction studies and men…" at bounding box center [508, 351] width 687 height 200
click at [769, 323] on div "I'm Mya, a psychology major with a strong interest in addiction studies and men…" at bounding box center [508, 351] width 687 height 200
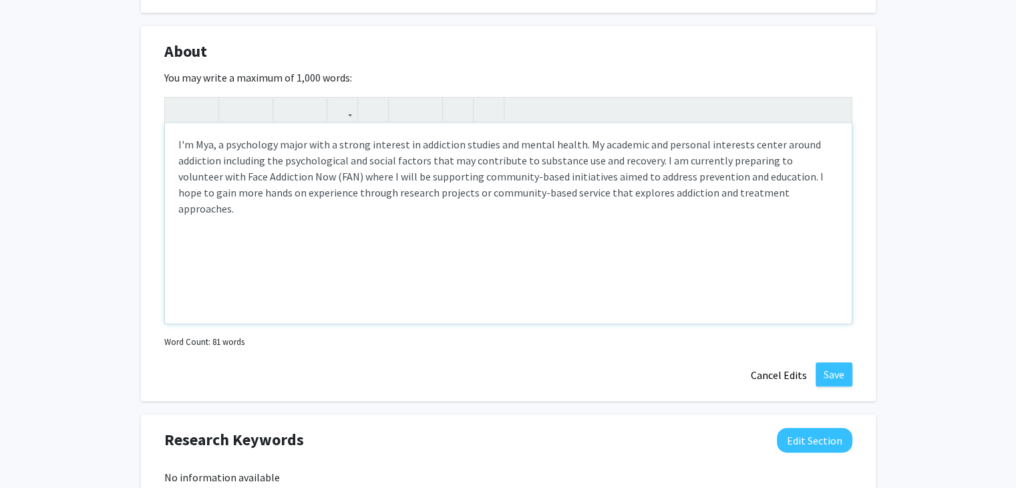
scroll to position [601, 0]
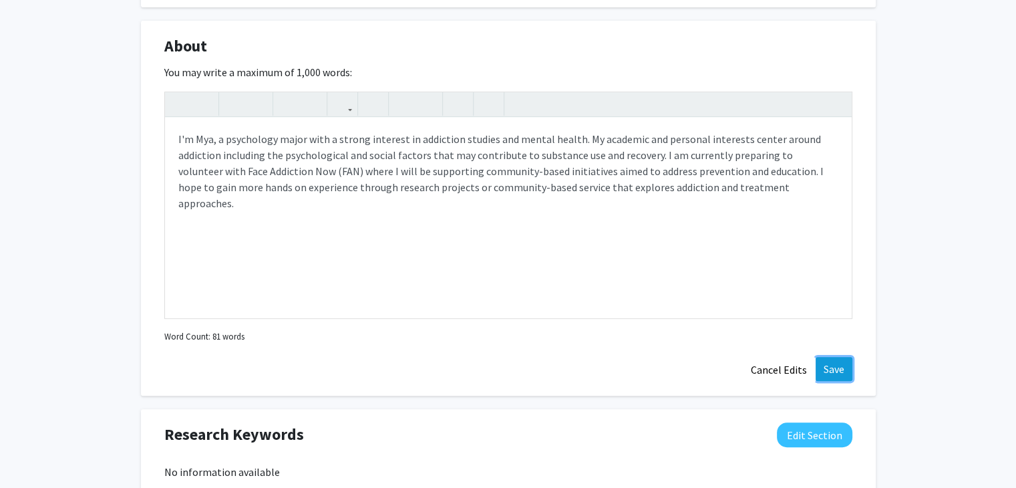
click at [819, 368] on button "Save" at bounding box center [834, 369] width 37 height 24
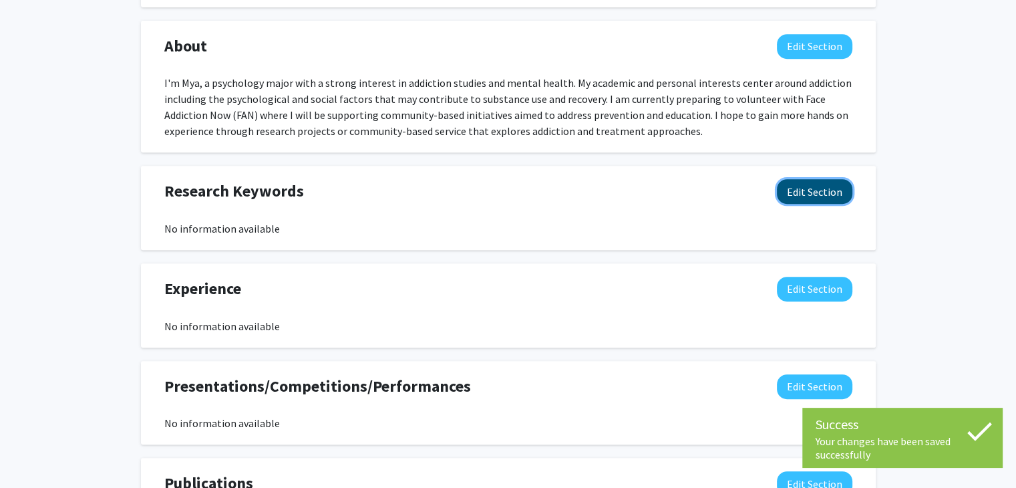
click at [816, 192] on button "Edit Section" at bounding box center [814, 191] width 75 height 25
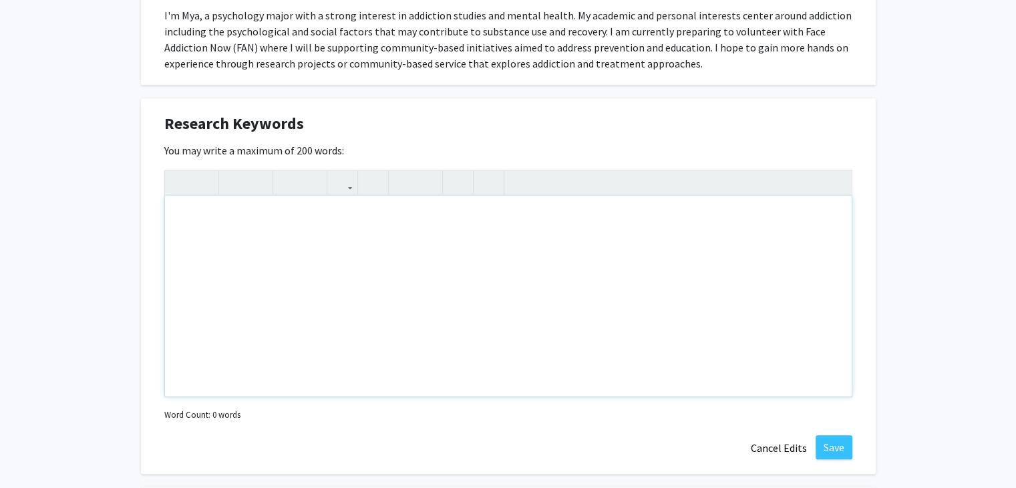
scroll to position [668, 0]
click at [323, 305] on div "Note to users with screen readers: Please deactivate our accessibility plugin f…" at bounding box center [508, 296] width 687 height 200
click at [317, 216] on div "addictive behaviors, substance use disorder (SUD)," at bounding box center [508, 296] width 687 height 200
click at [470, 211] on div "addictive behaviors, substance use disorder (SUD)," at bounding box center [508, 296] width 687 height 200
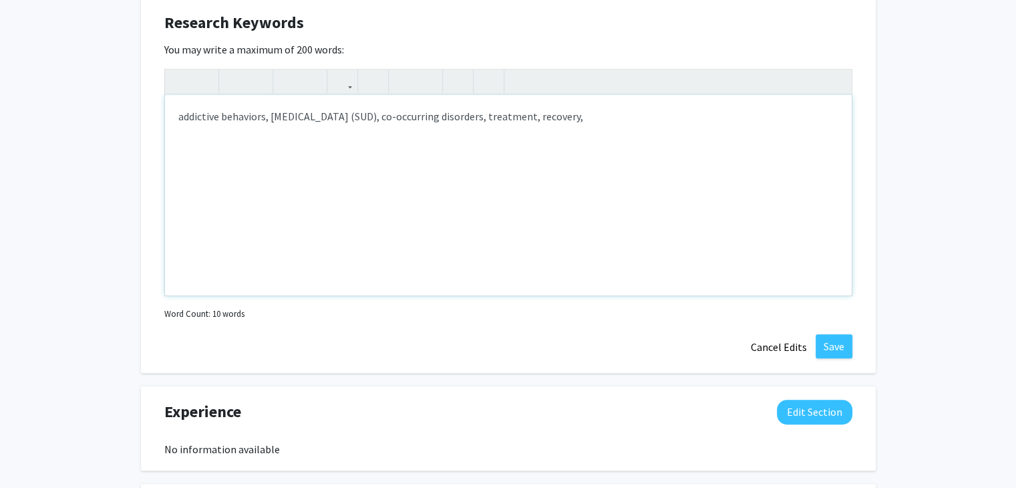
scroll to position [735, 0]
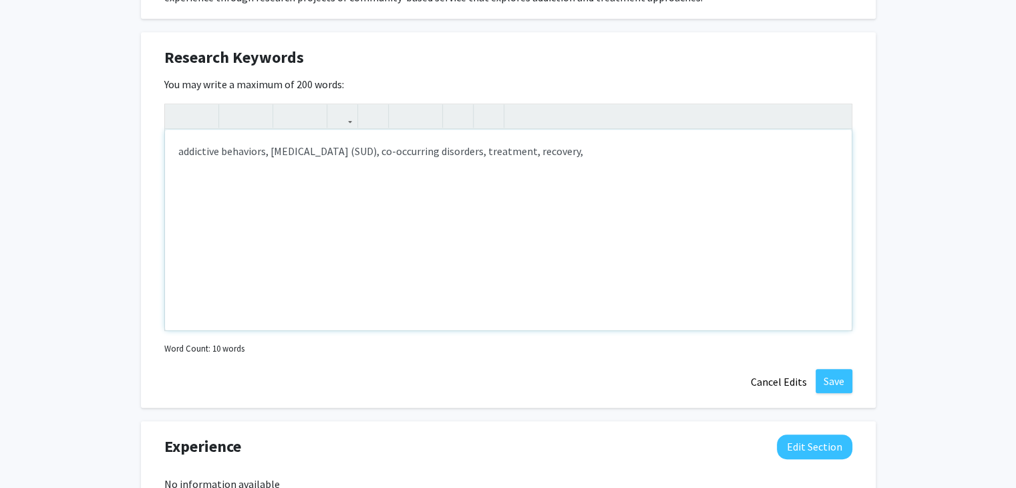
click at [272, 148] on div "addictive behaviors, substance use disorder (SUD), co-occurring disorders, trea…" at bounding box center [508, 230] width 687 height 200
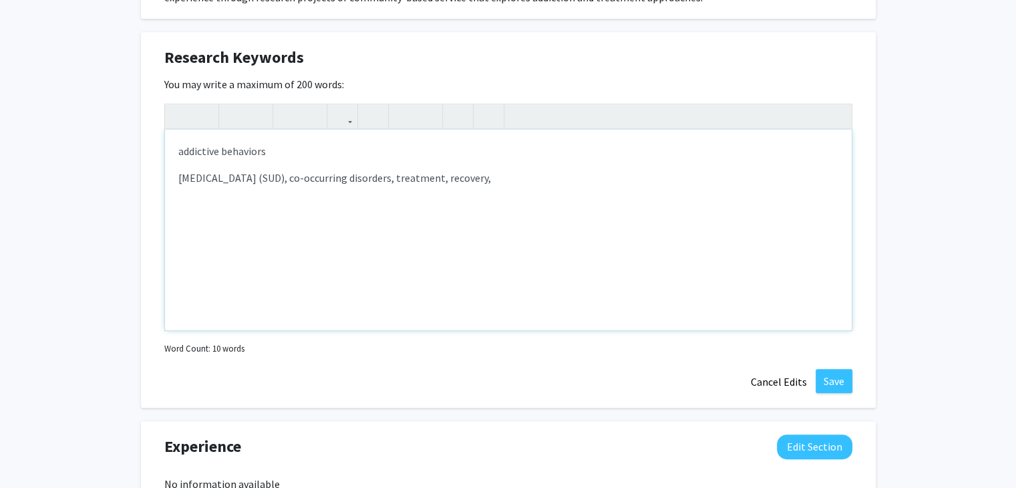
click at [284, 172] on p "substance use disorder (SUD), co-occurring disorders, treatment, recovery," at bounding box center [508, 178] width 660 height 16
click at [309, 181] on span "SUD), co-occurring disorders, treatment, recovery," at bounding box center [370, 177] width 228 height 13
click at [281, 200] on span "co-occurring disorders, treatment, recovery," at bounding box center [279, 204] width 202 height 13
click at [227, 231] on span "treatment, recovery," at bounding box center [225, 230] width 95 height 13
click at [235, 255] on p "recovery," at bounding box center [508, 258] width 660 height 16
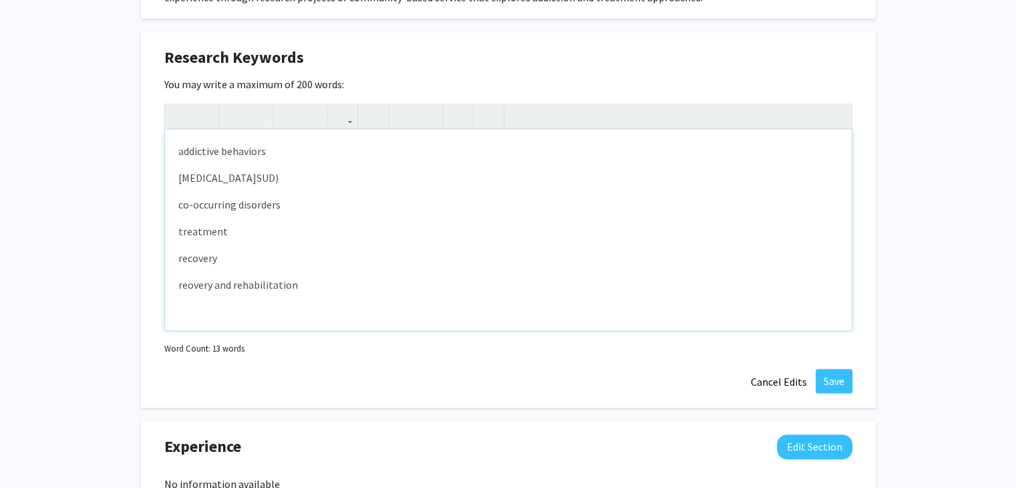
click at [188, 284] on span "reovery and rehabilitation" at bounding box center [238, 284] width 120 height 13
click at [308, 285] on div "addictive behaviors substance use disorder SUD) co-occurring disorders treatmen…" at bounding box center [508, 230] width 687 height 200
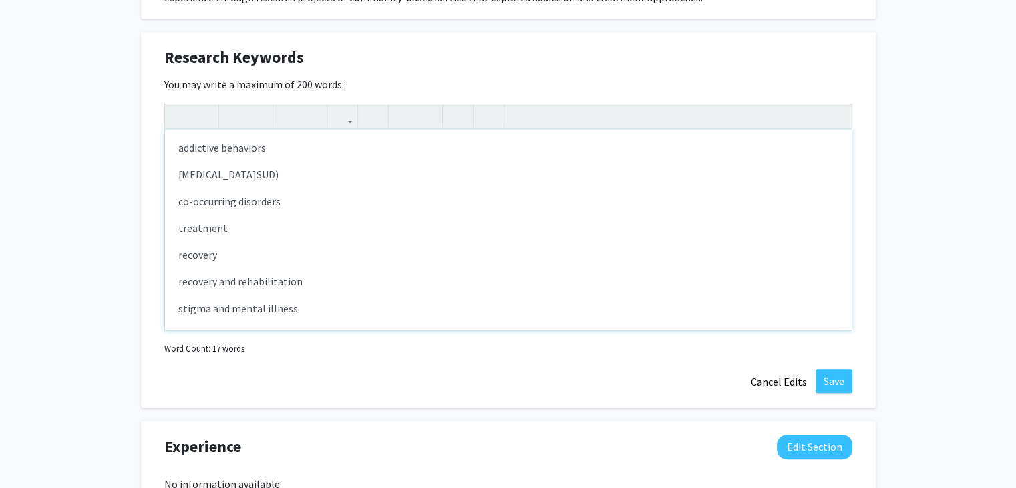
scroll to position [14, 0]
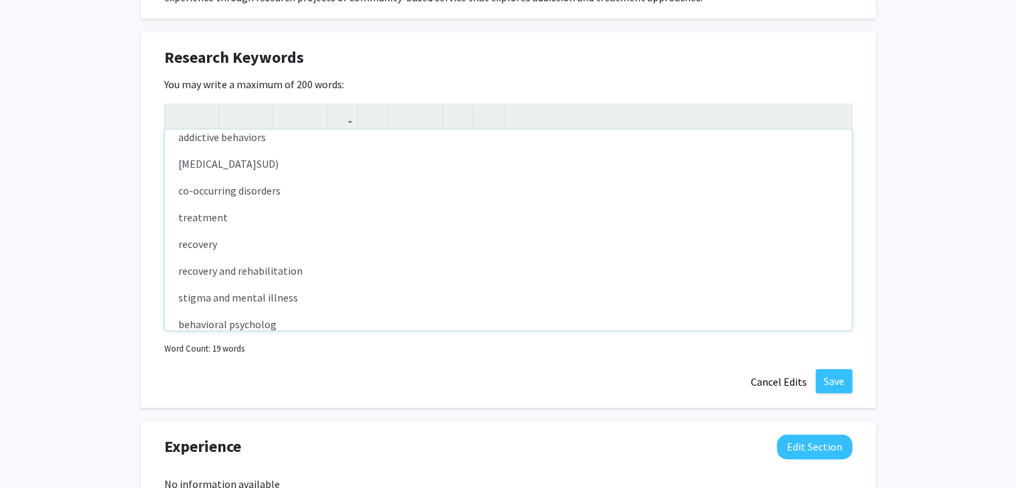
type textarea "<p>addictive behaviors</p><p>substance use disorder <span style="font-size: 1re…"
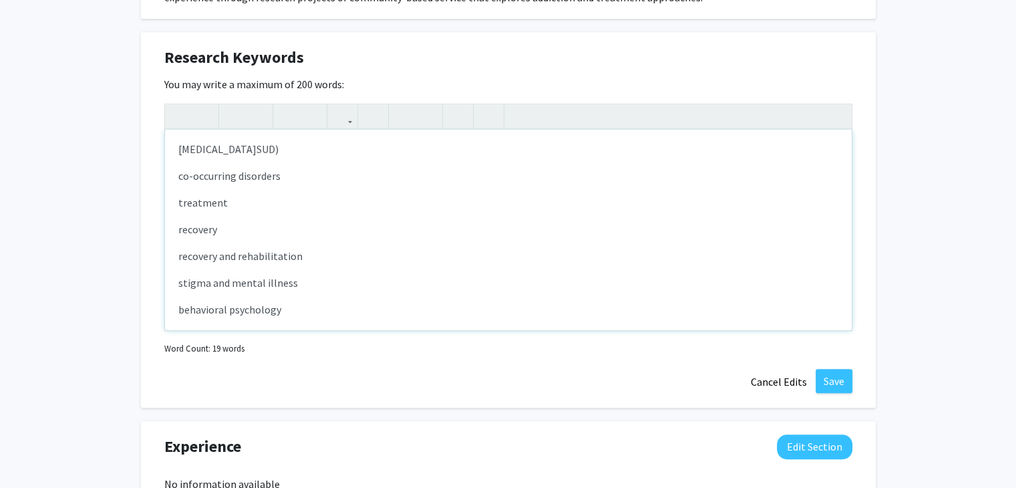
scroll to position [29, 0]
click at [828, 384] on button "Save" at bounding box center [834, 381] width 37 height 24
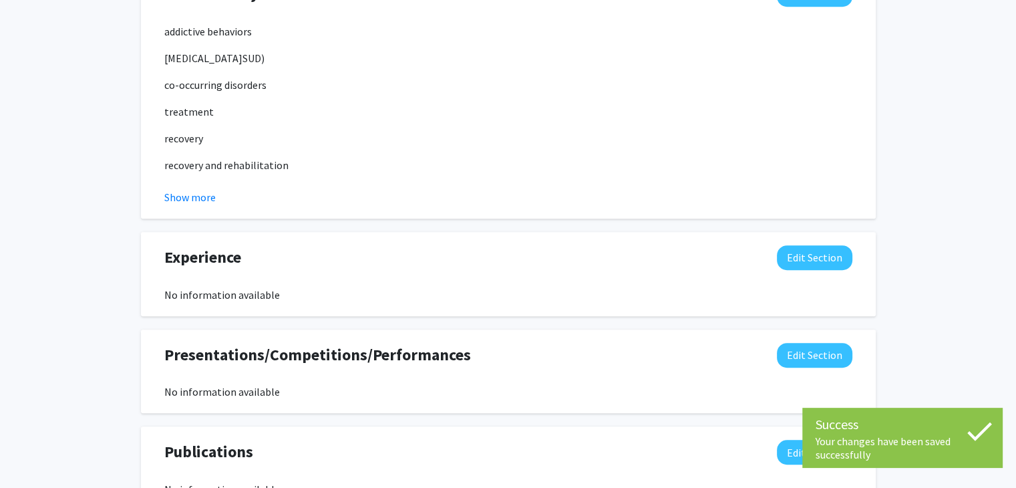
scroll to position [801, 0]
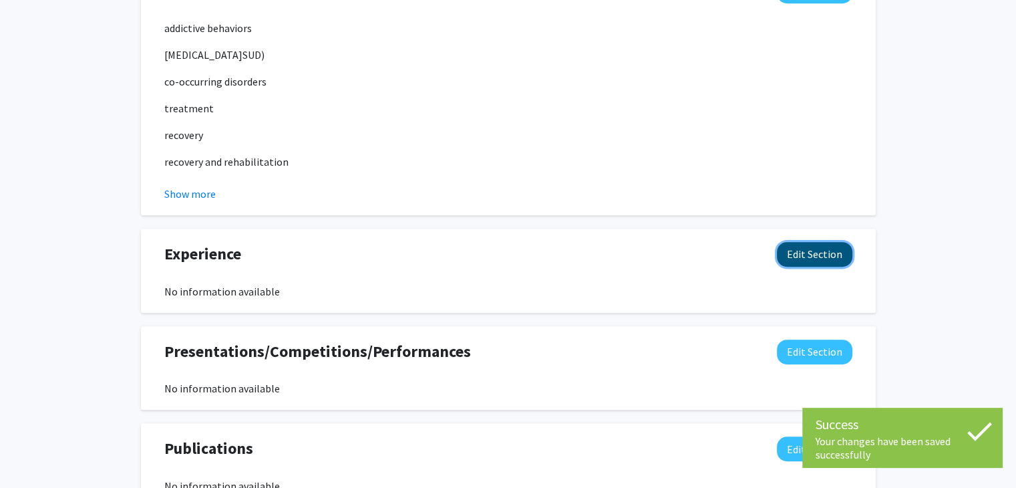
click at [831, 246] on button "Edit Section" at bounding box center [814, 254] width 75 height 25
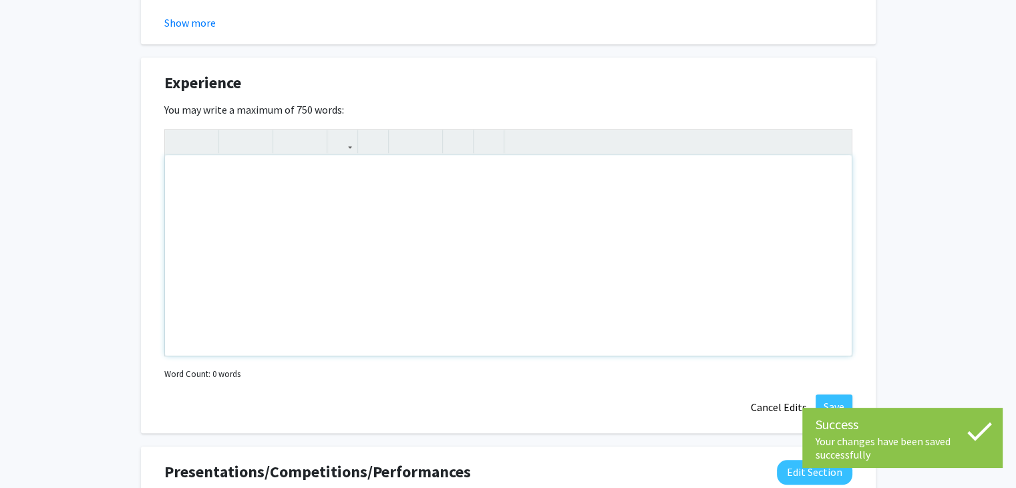
scroll to position [935, 0]
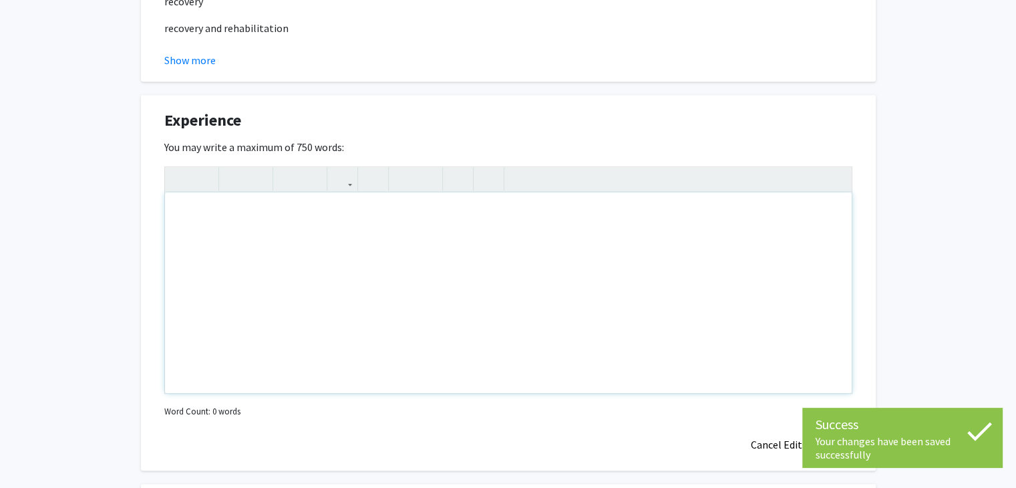
click at [449, 276] on div "Note to users with screen readers: Please deactivate our accessibility plugin f…" at bounding box center [508, 292] width 687 height 200
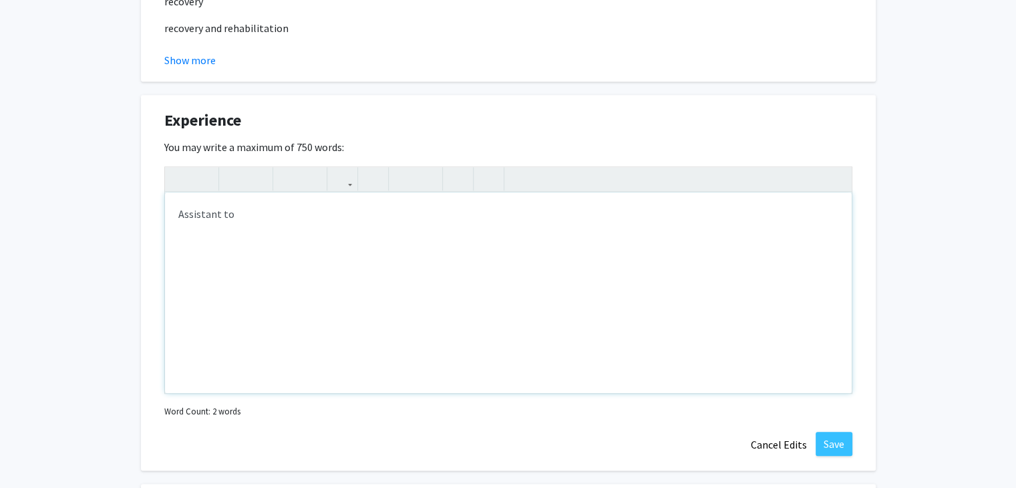
type textarea "Assistant to&nbsp;"
type textarea "Currently I am an assistant to&nbsp;"
drag, startPoint x: 234, startPoint y: 304, endPoint x: 230, endPoint y: 251, distance: 52.9
click at [230, 251] on div "Assistant to Recreational Rehabilitation Therapist Warren, MI September 2025-pr…" at bounding box center [508, 292] width 687 height 200
drag, startPoint x: 227, startPoint y: 317, endPoint x: 181, endPoint y: 233, distance: 95.4
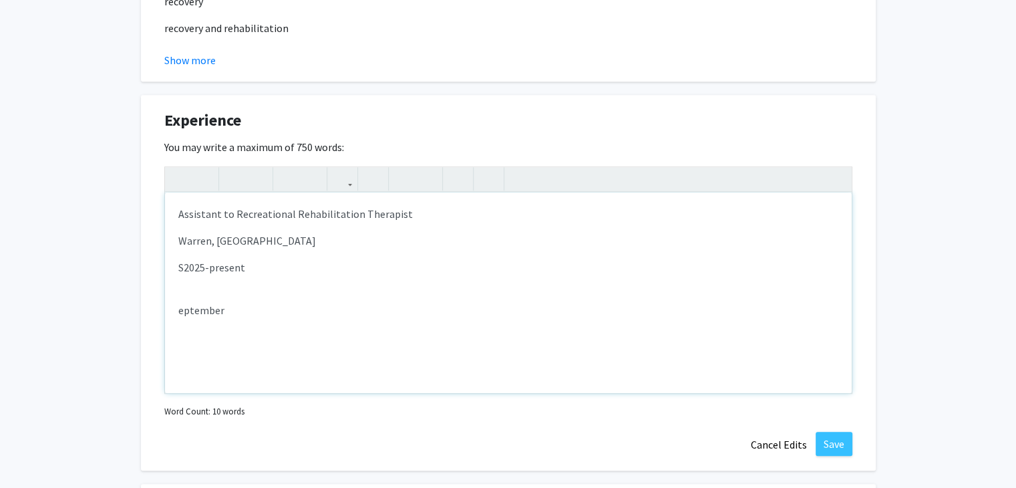
click at [181, 233] on div "Assistant to Recreational Rehabilitation Therapist Warren, MI S 2025-present ep…" at bounding box center [508, 292] width 687 height 200
click at [176, 208] on div "Assistant to Recreational Rehabilitation Therapist" at bounding box center [508, 292] width 687 height 200
type textarea "<p>Right now I am and Assistant to Recreational Rehabilitation Therapist</p><p>…"
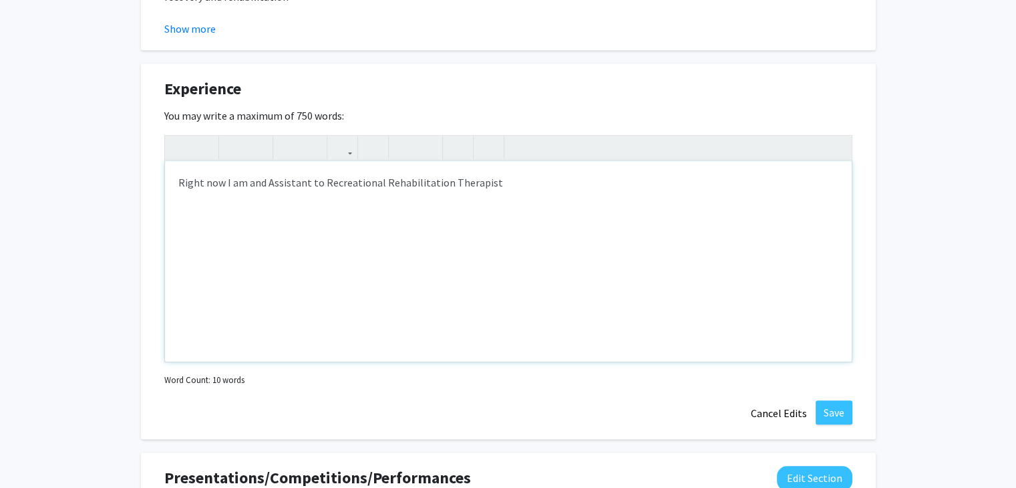
scroll to position [957, 0]
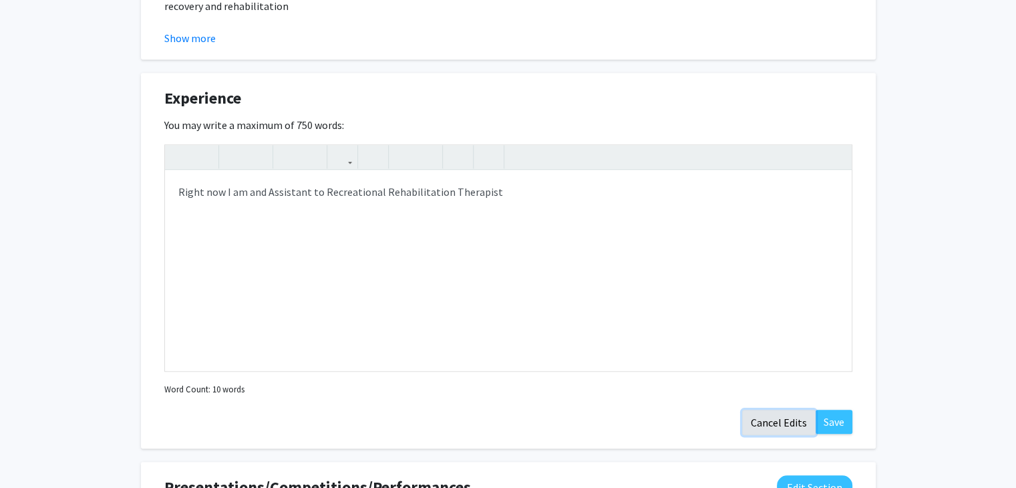
click at [761, 418] on button "Cancel Edits" at bounding box center [778, 421] width 73 height 25
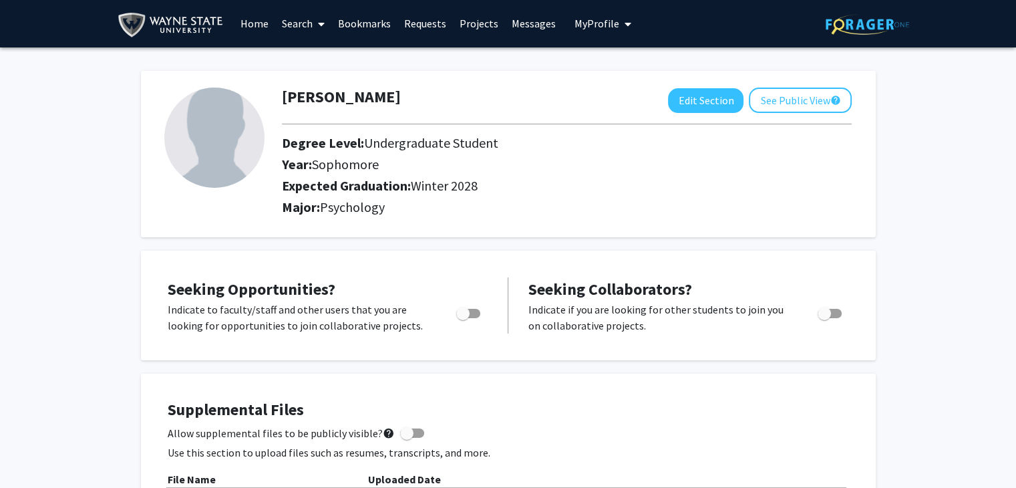
scroll to position [0, 0]
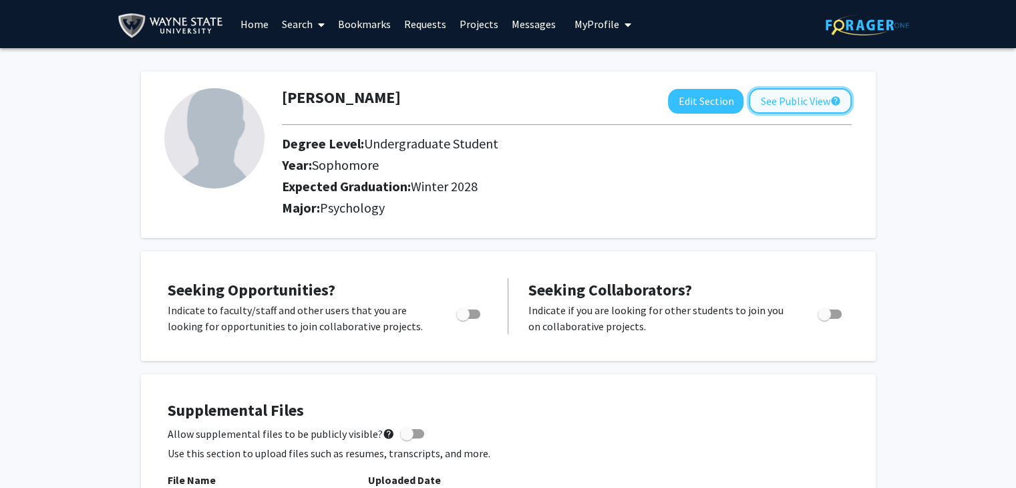
click at [824, 108] on button "See Public View help" at bounding box center [800, 100] width 103 height 25
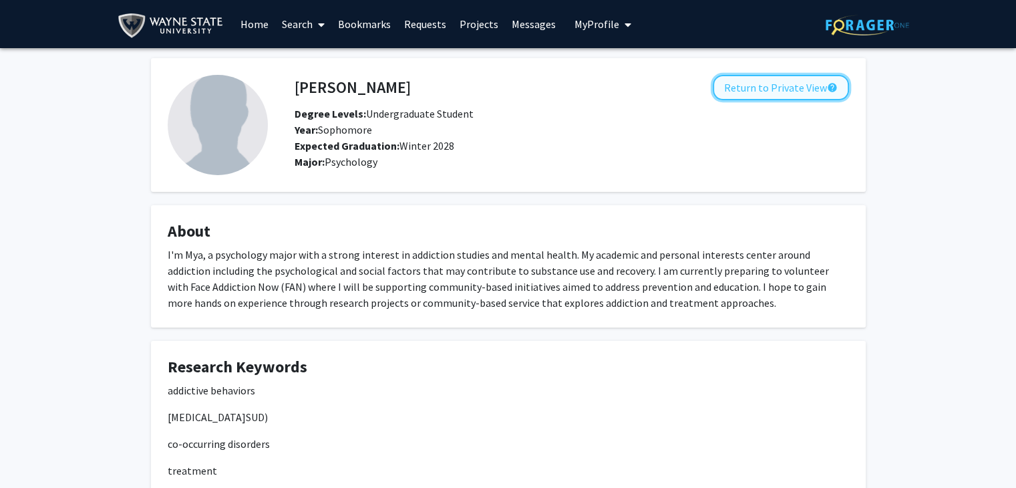
click at [742, 79] on button "Return to Private View help" at bounding box center [781, 87] width 136 height 25
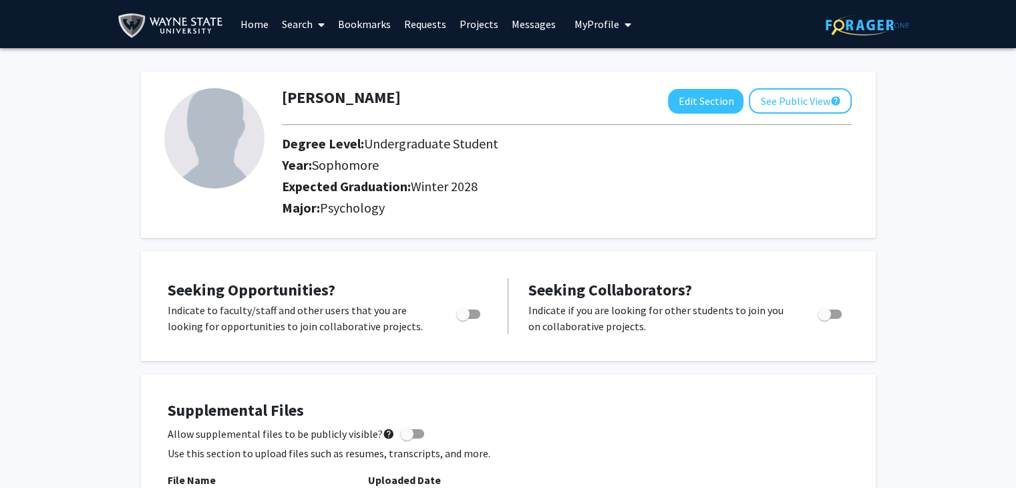
click at [289, 31] on link "Search" at bounding box center [303, 24] width 56 height 47
click at [462, 27] on link "Projects" at bounding box center [479, 24] width 52 height 47
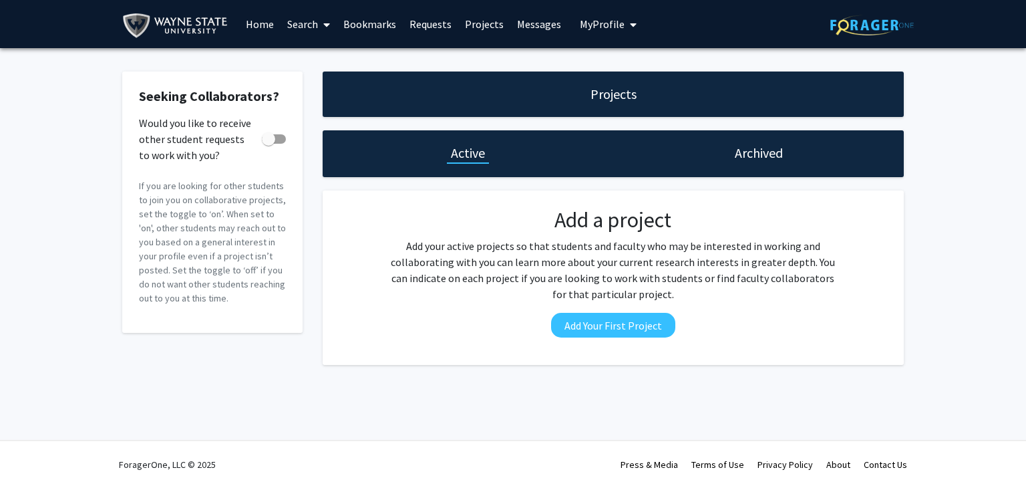
click at [307, 19] on link "Search" at bounding box center [309, 24] width 56 height 47
click at [303, 65] on span "Faculty/Staff" at bounding box center [330, 61] width 98 height 27
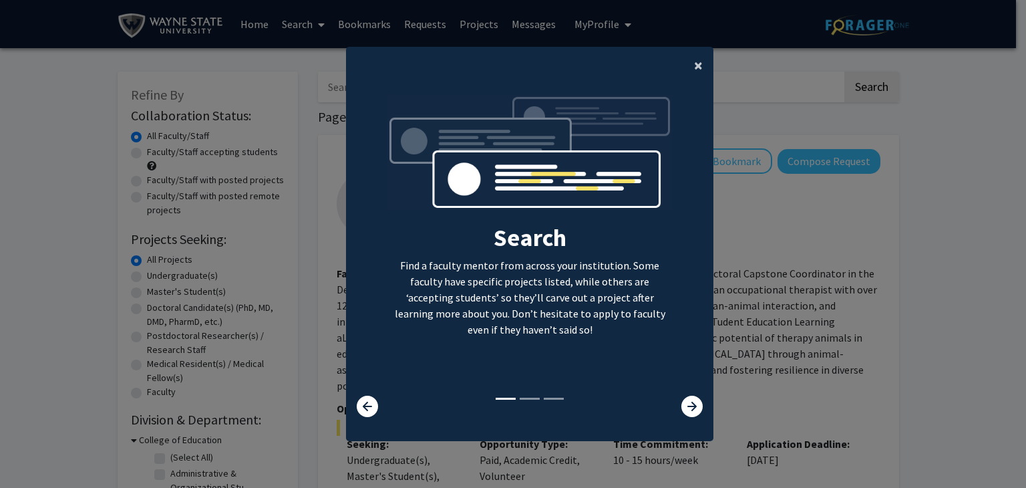
click at [686, 58] on button "×" at bounding box center [698, 65] width 30 height 37
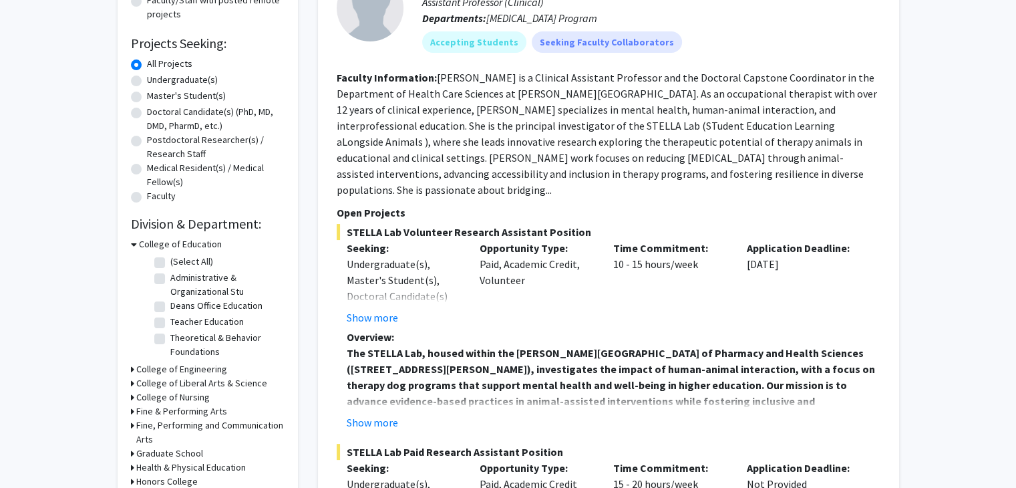
scroll to position [200, 0]
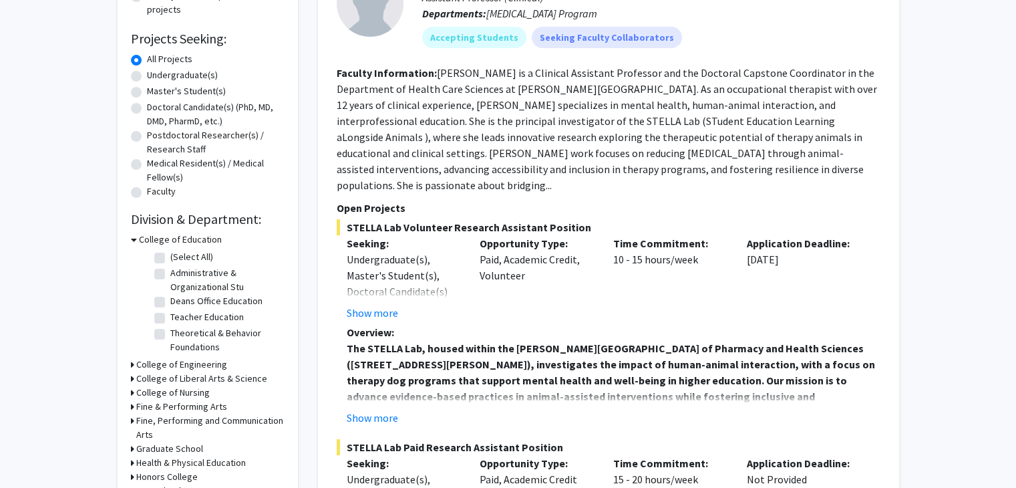
click at [147, 79] on label "Undergraduate(s)" at bounding box center [182, 75] width 71 height 14
click at [147, 77] on input "Undergraduate(s)" at bounding box center [151, 72] width 9 height 9
radio input "true"
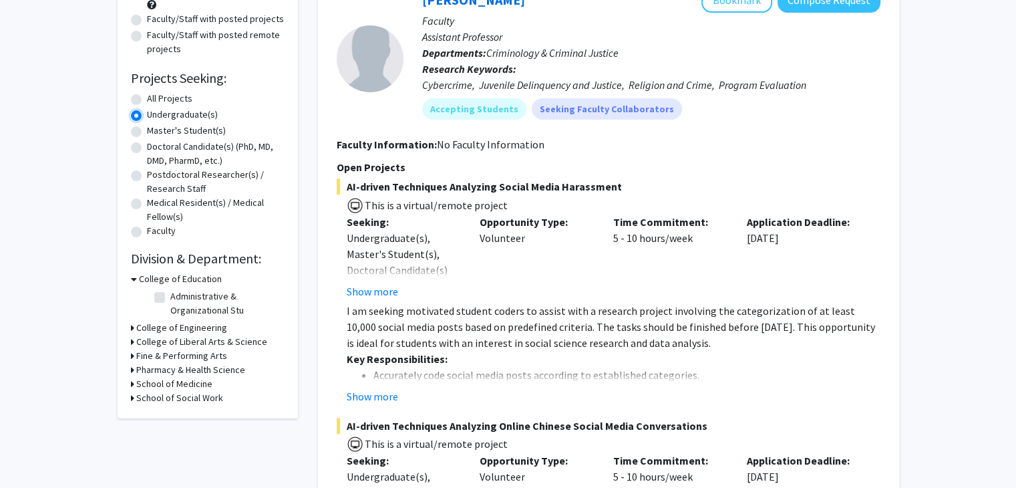
scroll to position [200, 0]
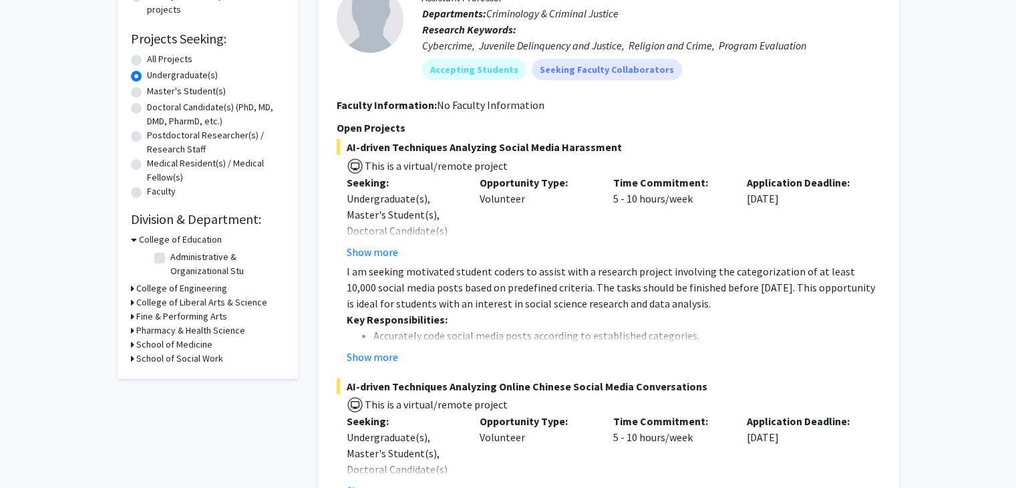
click at [146, 303] on h3 "College of Liberal Arts & Science" at bounding box center [201, 302] width 131 height 14
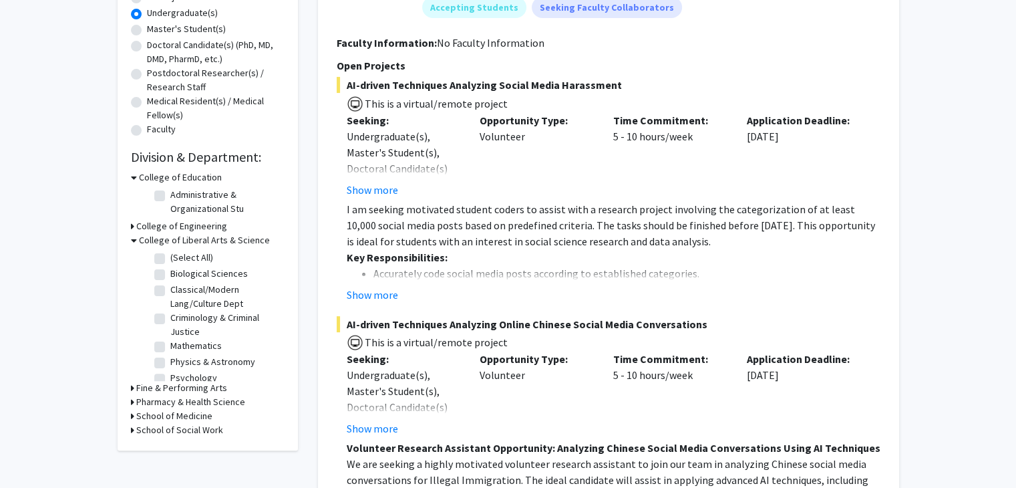
scroll to position [267, 0]
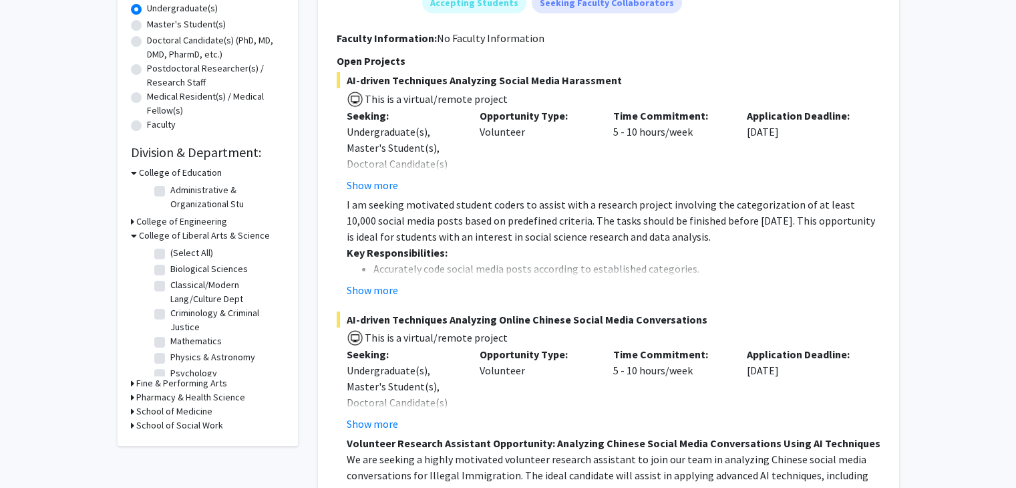
click at [170, 375] on label "Psychology" at bounding box center [193, 373] width 47 height 14
click at [170, 375] on input "Psychology" at bounding box center [174, 370] width 9 height 9
checkbox input "true"
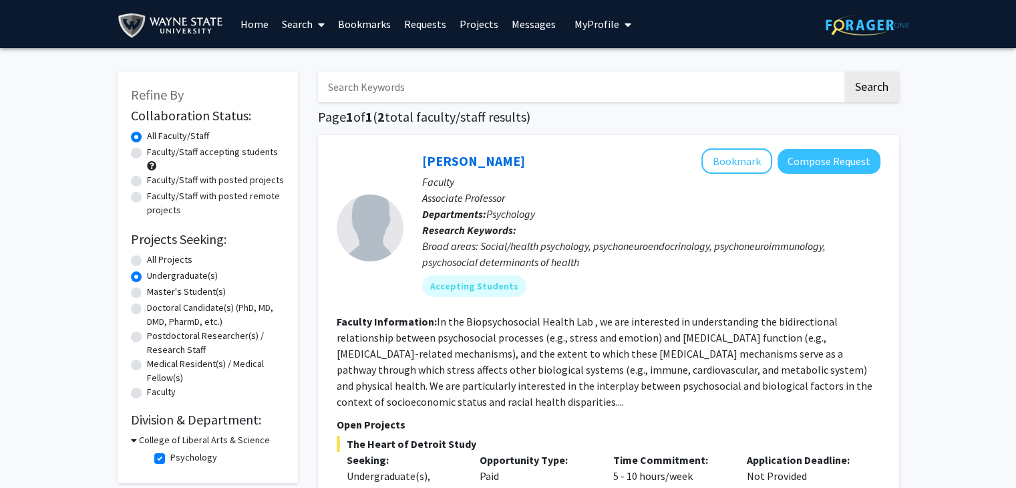
click at [147, 152] on label "Faculty/Staff accepting students" at bounding box center [212, 152] width 131 height 14
click at [147, 152] on input "Faculty/Staff accepting students" at bounding box center [151, 149] width 9 height 9
radio input "true"
click at [147, 152] on label "Faculty/Staff accepting students" at bounding box center [212, 152] width 131 height 14
click at [147, 152] on input "Faculty/Staff accepting students" at bounding box center [151, 149] width 9 height 9
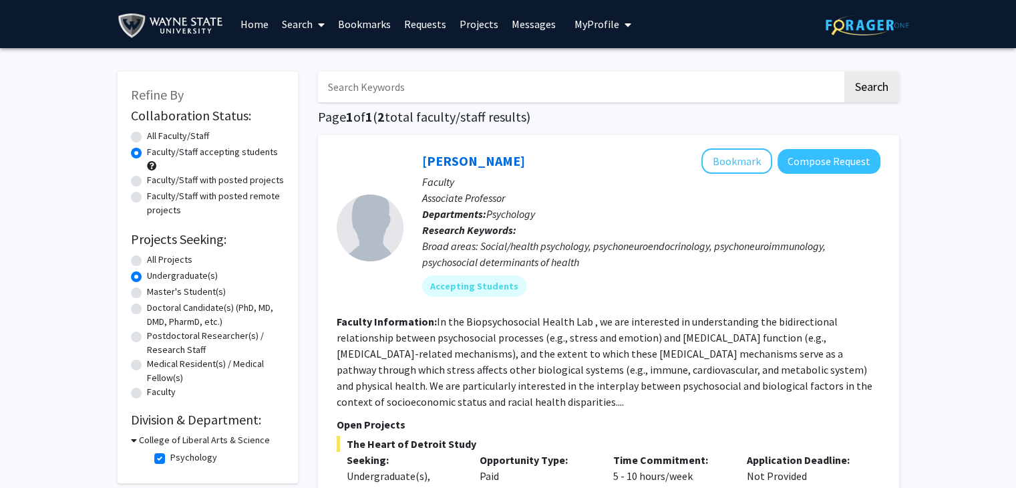
click at [454, 100] on input "Search Keywords" at bounding box center [580, 86] width 524 height 31
type input "A"
type input "addiction"
click at [844, 71] on button "Search" at bounding box center [871, 86] width 55 height 31
radio input "true"
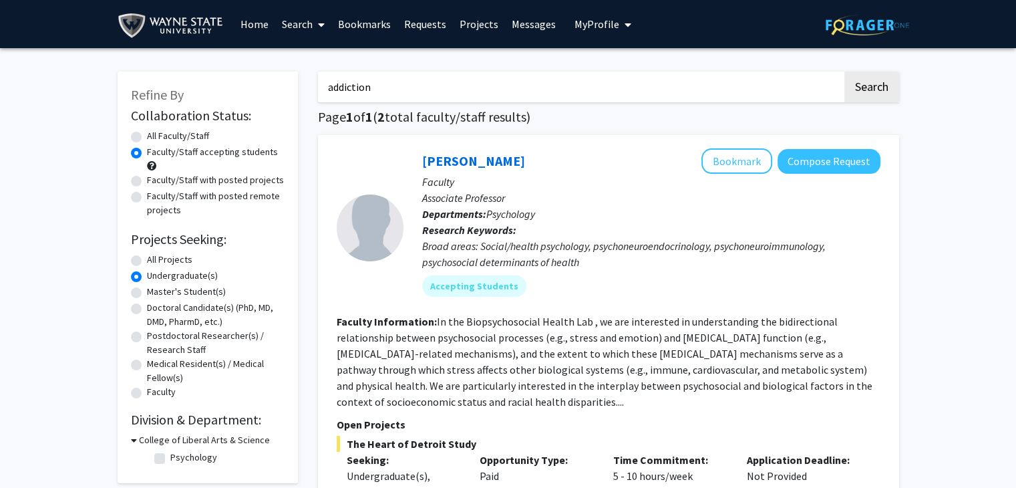
radio input "true"
checkbox input "false"
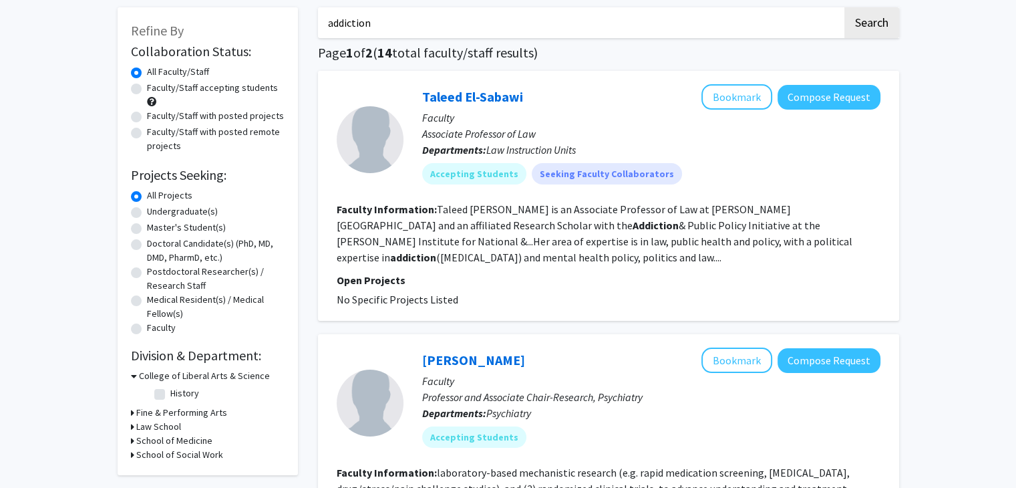
scroll to position [67, 0]
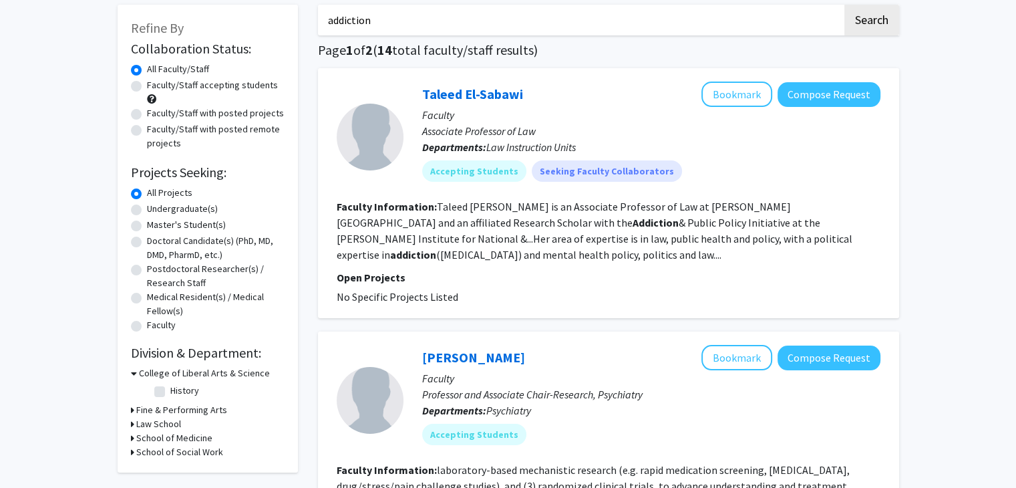
click at [147, 85] on label "Faculty/Staff accepting students" at bounding box center [212, 85] width 131 height 14
click at [147, 85] on input "Faculty/Staff accepting students" at bounding box center [151, 82] width 9 height 9
radio input "true"
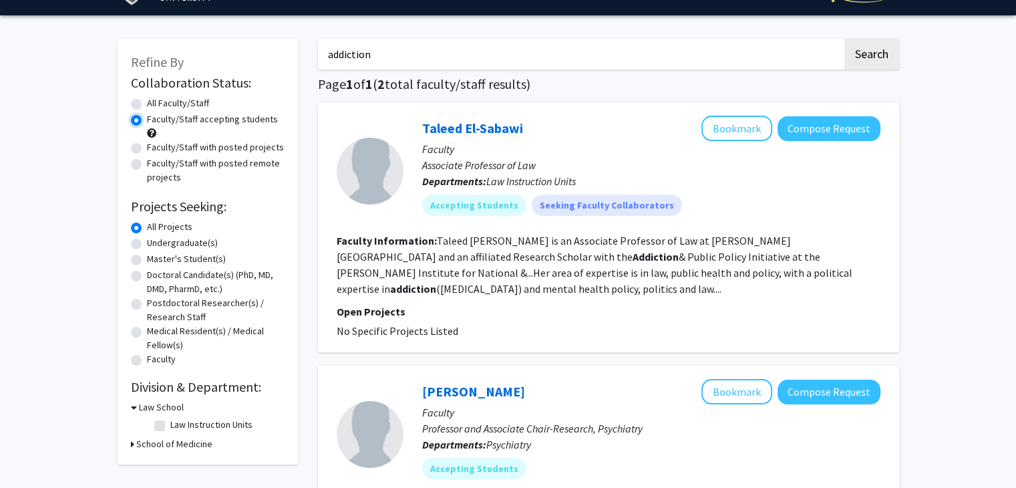
scroll to position [67, 0]
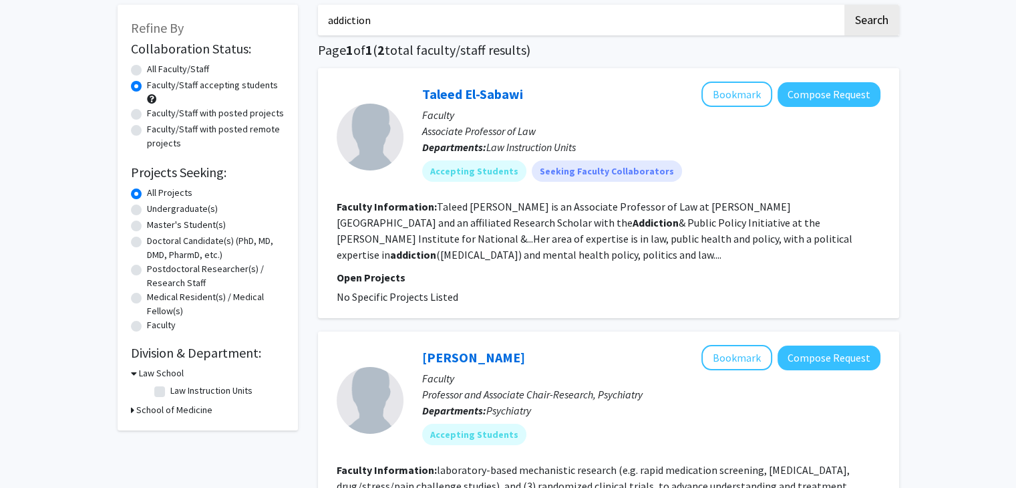
click at [147, 212] on label "Undergraduate(s)" at bounding box center [182, 209] width 71 height 14
click at [147, 210] on input "Undergraduate(s)" at bounding box center [151, 206] width 9 height 9
radio input "true"
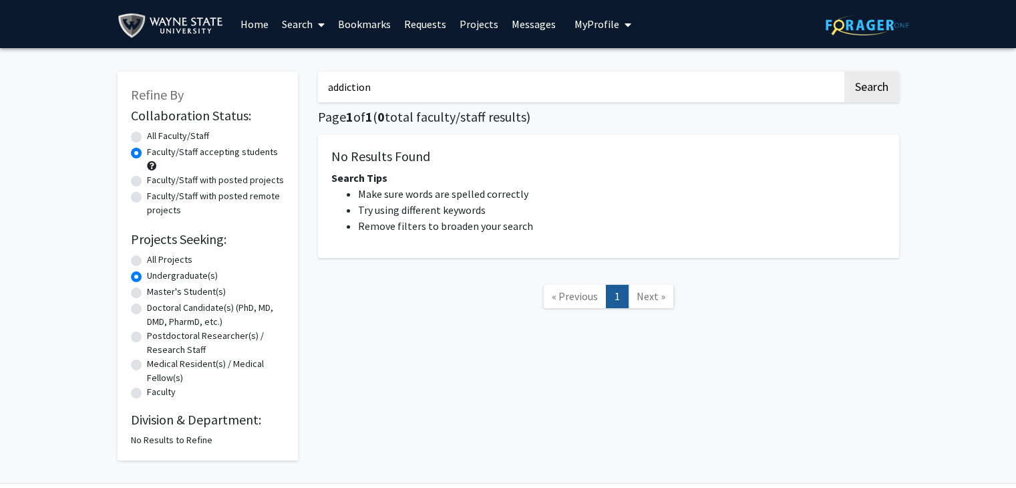
click at [147, 256] on label "All Projects" at bounding box center [169, 259] width 45 height 14
click at [147, 256] on input "All Projects" at bounding box center [151, 256] width 9 height 9
radio input "true"
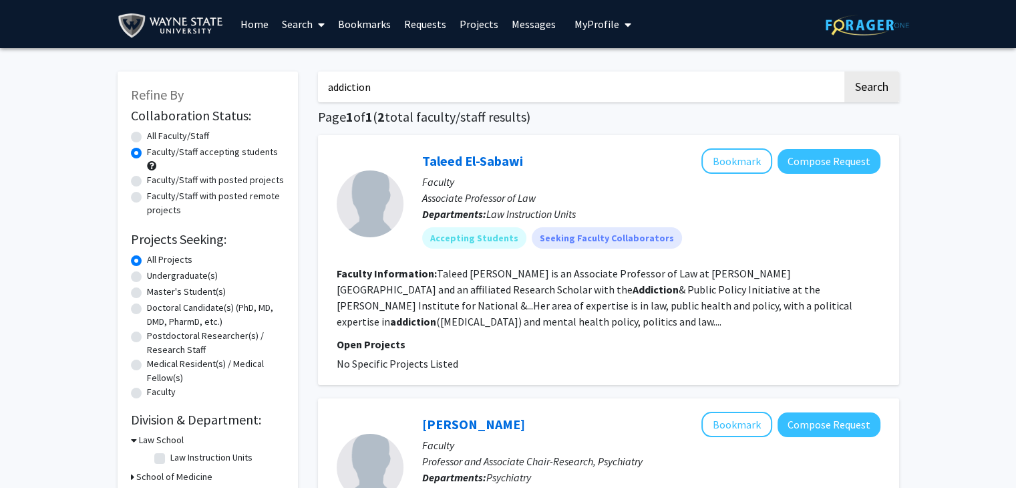
click at [430, 105] on div "addiction Search Page 1 of 1 ( 2 total faculty/staff results) Taleed El-Sabawi …" at bounding box center [608, 383] width 601 height 651
click at [430, 97] on input "addiction" at bounding box center [580, 86] width 524 height 31
type input "a"
click at [147, 273] on label "Undergraduate(s)" at bounding box center [182, 275] width 71 height 14
click at [147, 273] on input "Undergraduate(s)" at bounding box center [151, 272] width 9 height 9
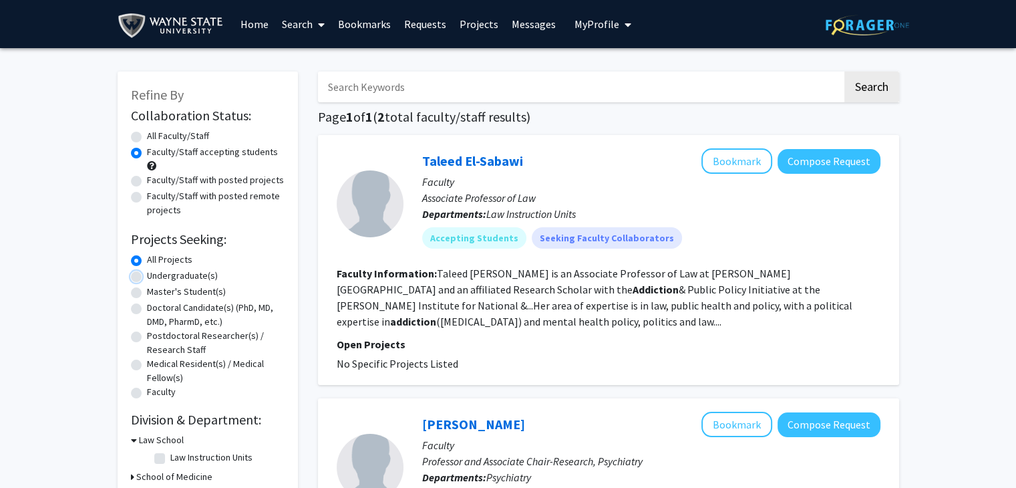
radio input "true"
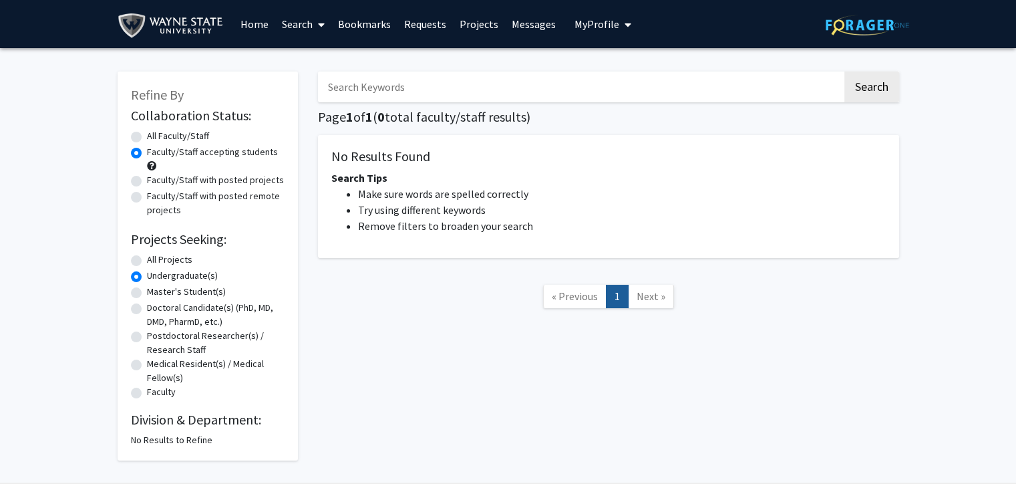
click at [138, 130] on div "All Faculty/Staff" at bounding box center [208, 137] width 154 height 16
click at [147, 138] on label "All Faculty/Staff" at bounding box center [178, 136] width 62 height 14
click at [147, 138] on input "All Faculty/Staff" at bounding box center [151, 133] width 9 height 9
radio input "true"
click at [147, 152] on label "Faculty/Staff accepting students" at bounding box center [212, 152] width 131 height 14
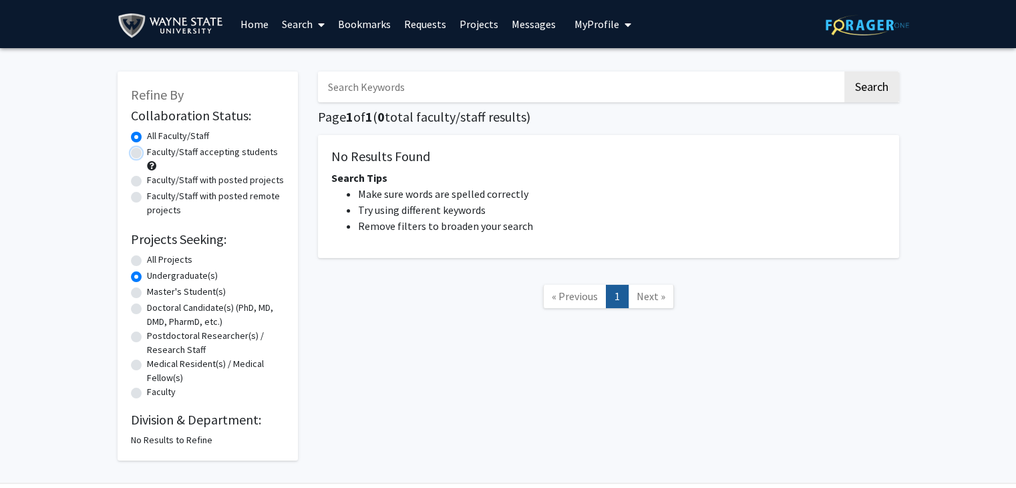
click at [147, 152] on input "Faculty/Staff accepting students" at bounding box center [151, 149] width 9 height 9
radio input "true"
click at [147, 256] on label "All Projects" at bounding box center [169, 259] width 45 height 14
click at [147, 256] on input "All Projects" at bounding box center [151, 256] width 9 height 9
radio input "true"
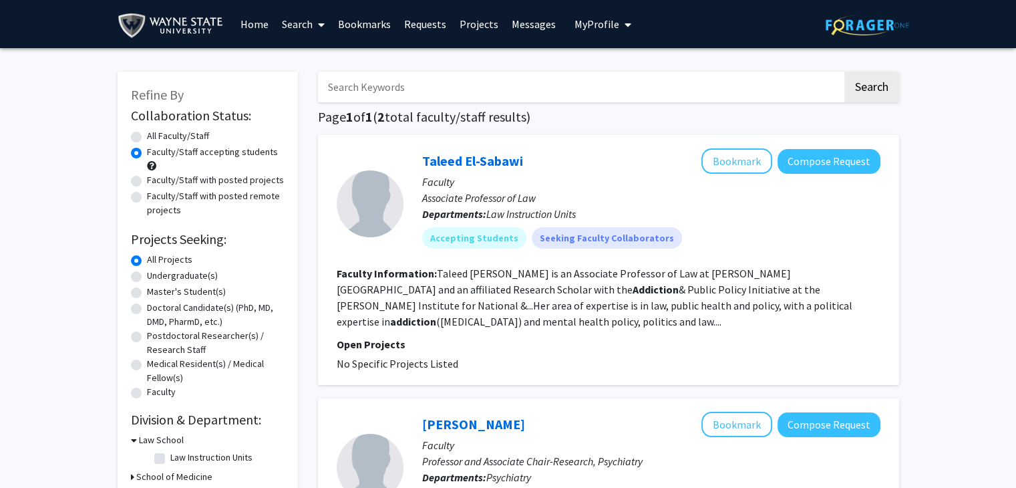
click at [147, 277] on label "Undergraduate(s)" at bounding box center [182, 275] width 71 height 14
click at [147, 277] on input "Undergraduate(s)" at bounding box center [151, 272] width 9 height 9
radio input "true"
click at [147, 277] on label "Undergraduate(s)" at bounding box center [182, 275] width 71 height 14
click at [147, 277] on input "Undergraduate(s)" at bounding box center [151, 272] width 9 height 9
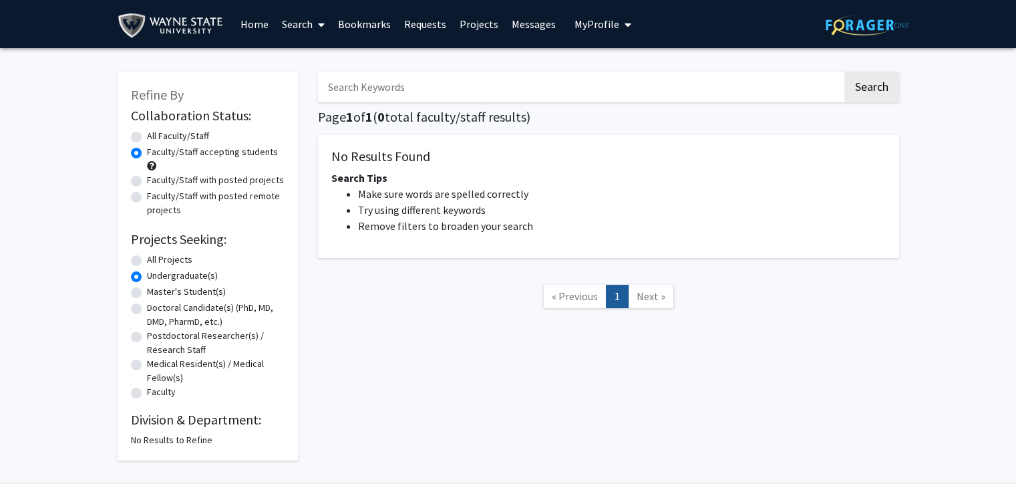
click at [318, 31] on span at bounding box center [319, 24] width 12 height 47
click at [315, 66] on span "Faculty/Staff" at bounding box center [324, 61] width 98 height 27
radio input "true"
click at [315, 66] on div "Search Page 1 of 1 ( 0 total faculty/staff results) No Results Found Search Tip…" at bounding box center [608, 259] width 601 height 402
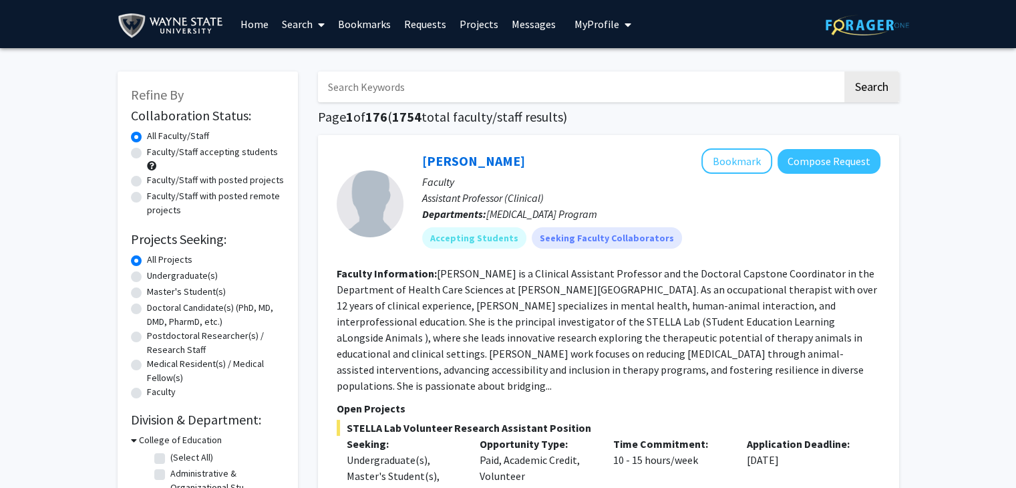
click at [147, 276] on label "Undergraduate(s)" at bounding box center [182, 275] width 71 height 14
click at [147, 276] on input "Undergraduate(s)" at bounding box center [151, 272] width 9 height 9
radio input "true"
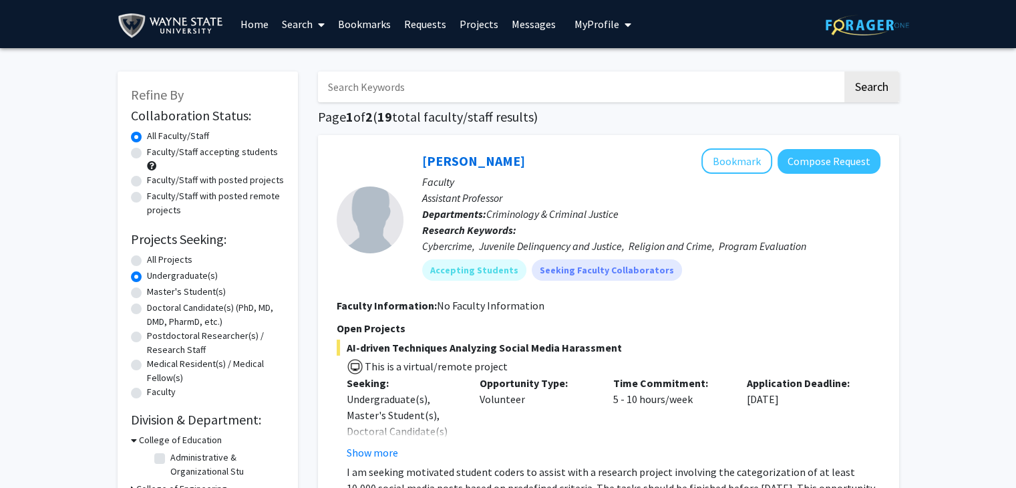
click at [147, 155] on label "Faculty/Staff accepting students" at bounding box center [212, 152] width 131 height 14
click at [147, 154] on input "Faculty/Staff accepting students" at bounding box center [151, 149] width 9 height 9
radio input "true"
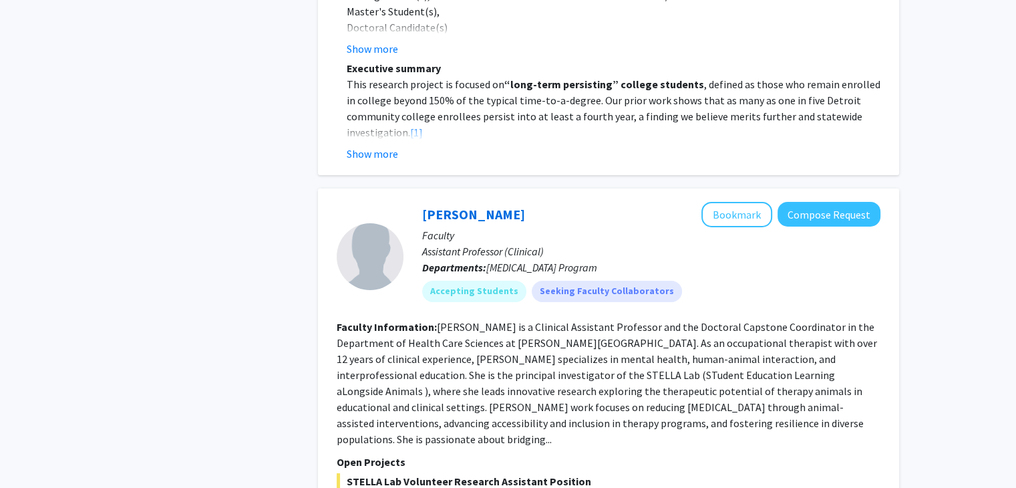
scroll to position [4609, 0]
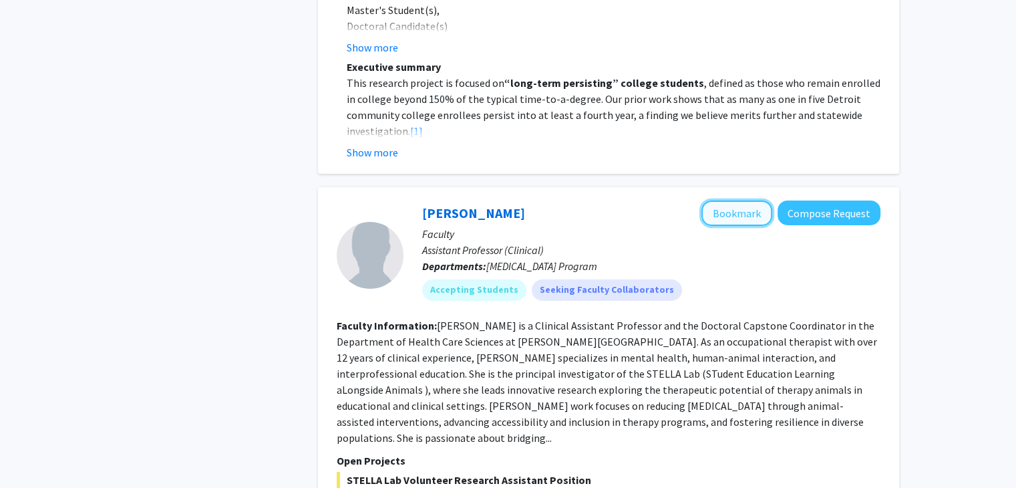
click at [758, 200] on button "Bookmark" at bounding box center [736, 212] width 71 height 25
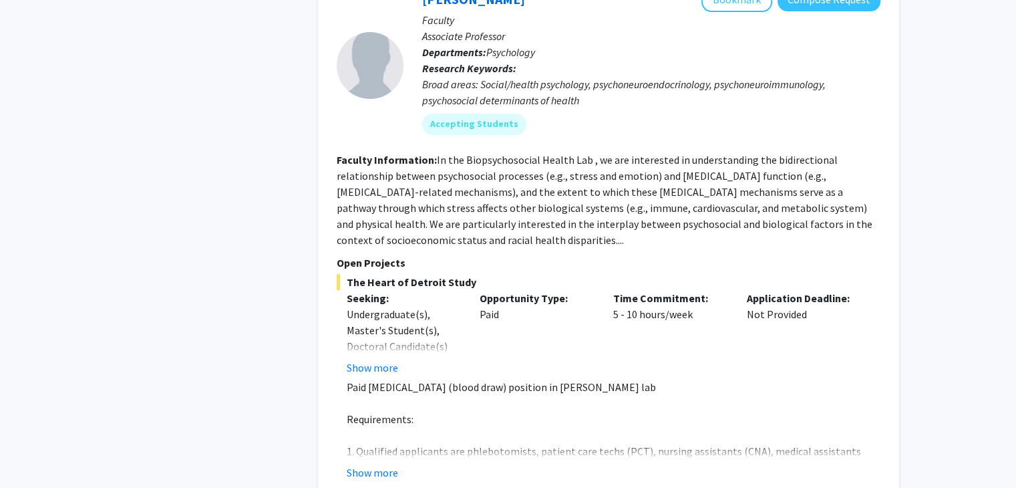
scroll to position [5581, 0]
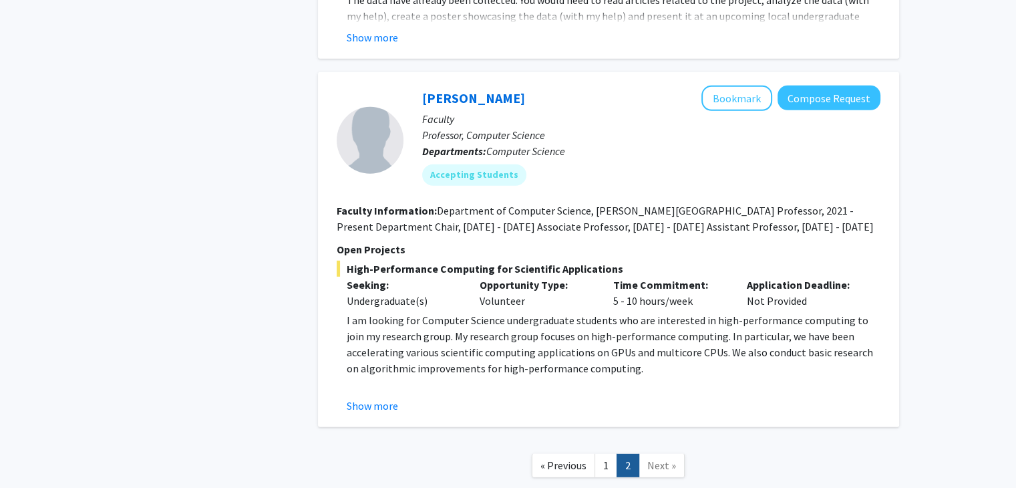
scroll to position [3847, 0]
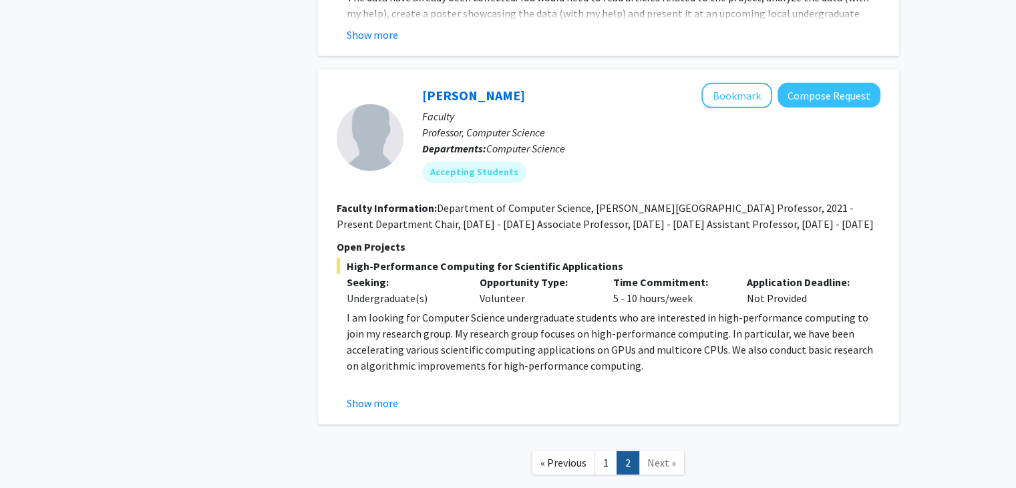
click at [660, 451] on link "Next »" at bounding box center [662, 462] width 46 height 23
click at [658, 456] on span "Next »" at bounding box center [661, 462] width 29 height 13
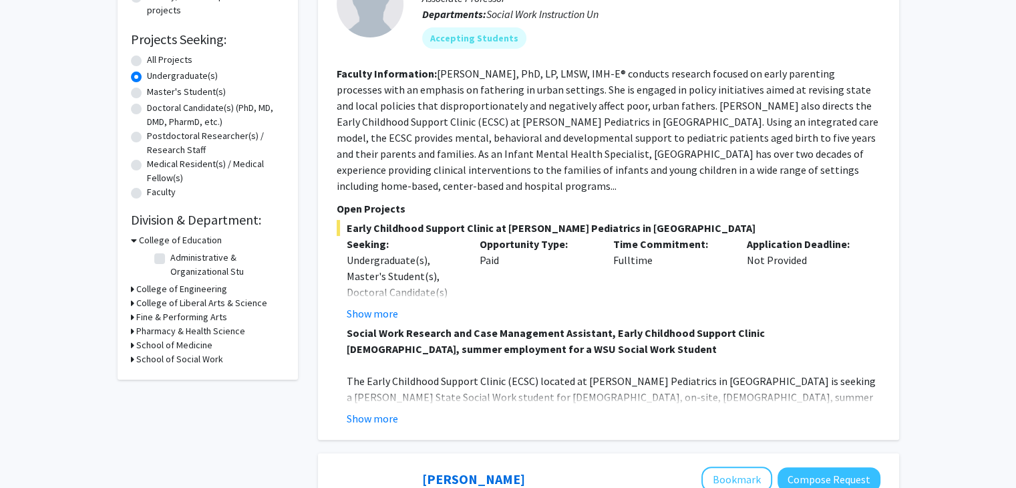
scroll to position [200, 0]
click at [139, 301] on h3 "College of Liberal Arts & Science" at bounding box center [201, 302] width 131 height 14
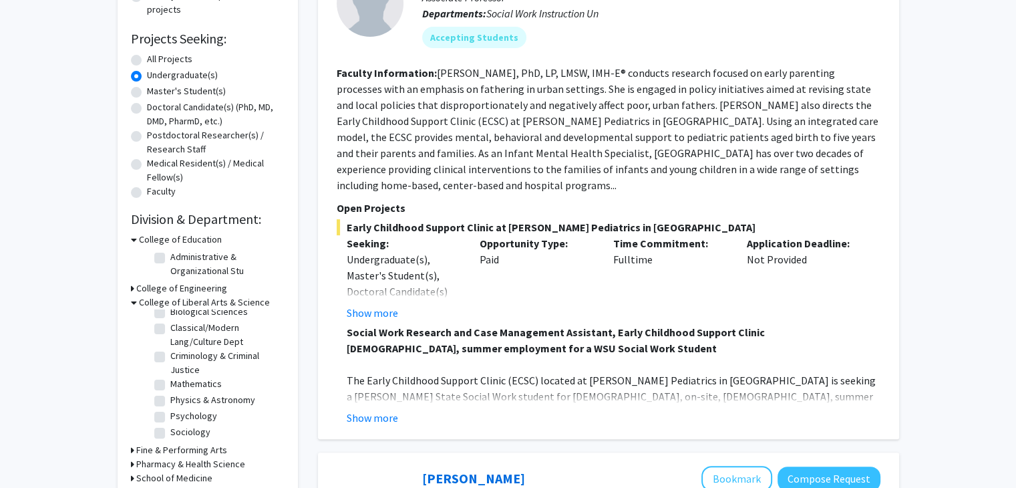
scroll to position [25, 0]
click at [170, 417] on label "Psychology" at bounding box center [193, 415] width 47 height 14
click at [170, 417] on input "Psychology" at bounding box center [174, 412] width 9 height 9
checkbox input "true"
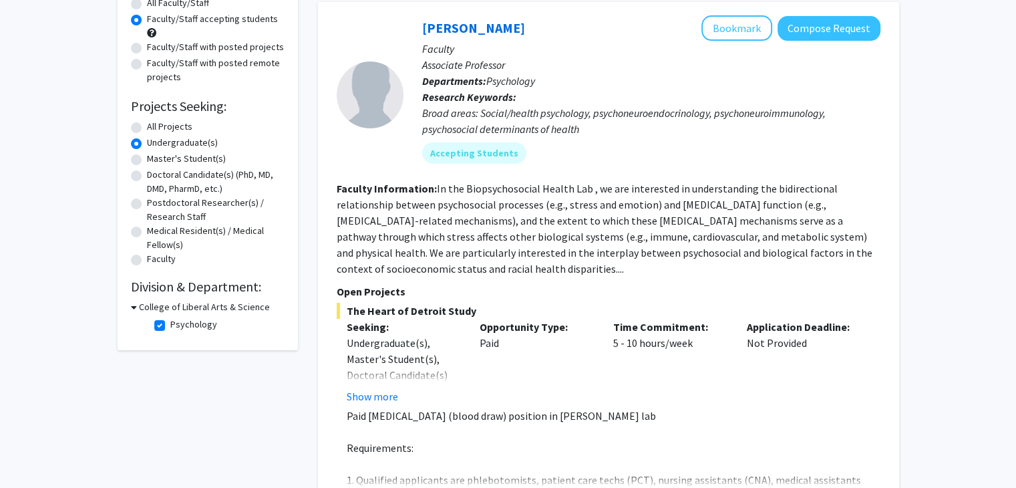
scroll to position [134, 0]
click at [414, 266] on fg-read-more "In the Biopsychosocial Health Lab , we are interested in understanding the bidi…" at bounding box center [605, 228] width 536 height 94
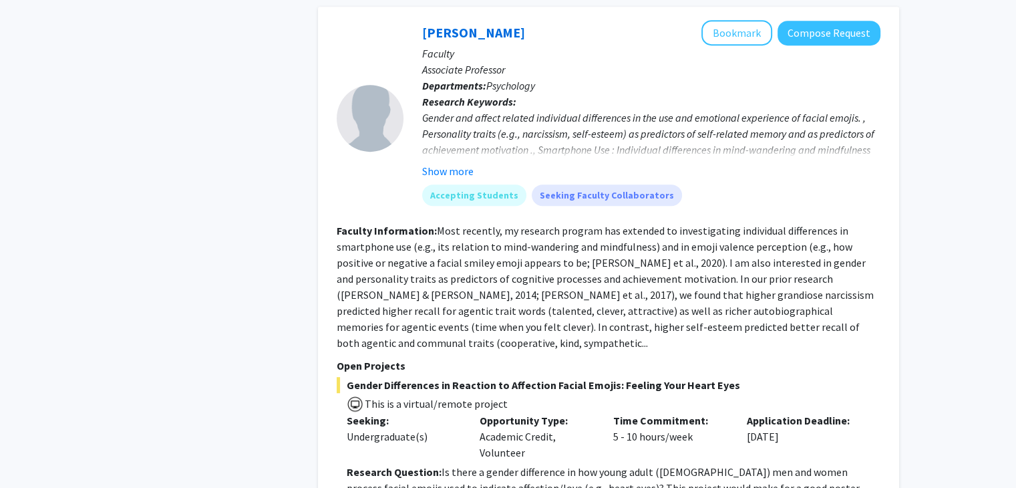
scroll to position [668, 0]
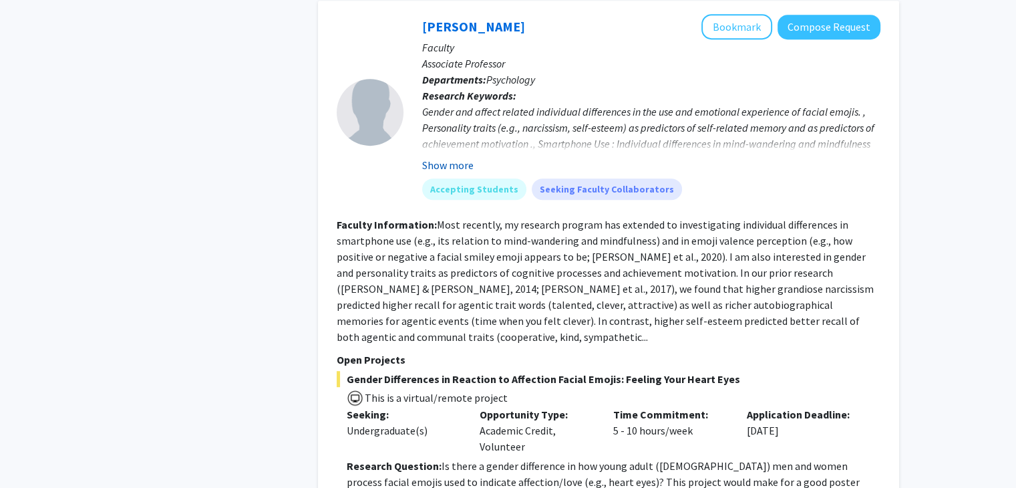
click at [457, 167] on button "Show more" at bounding box center [447, 165] width 51 height 16
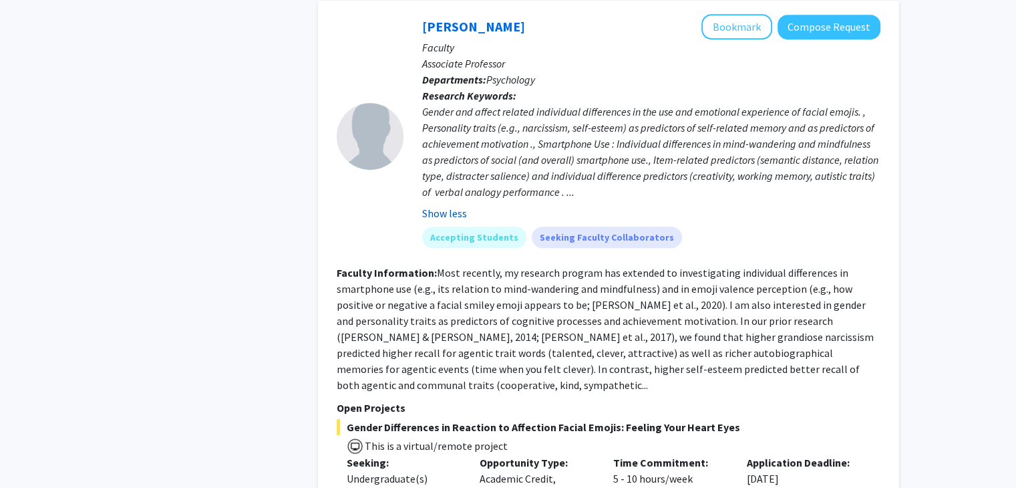
click at [454, 209] on button "Show less" at bounding box center [444, 213] width 45 height 16
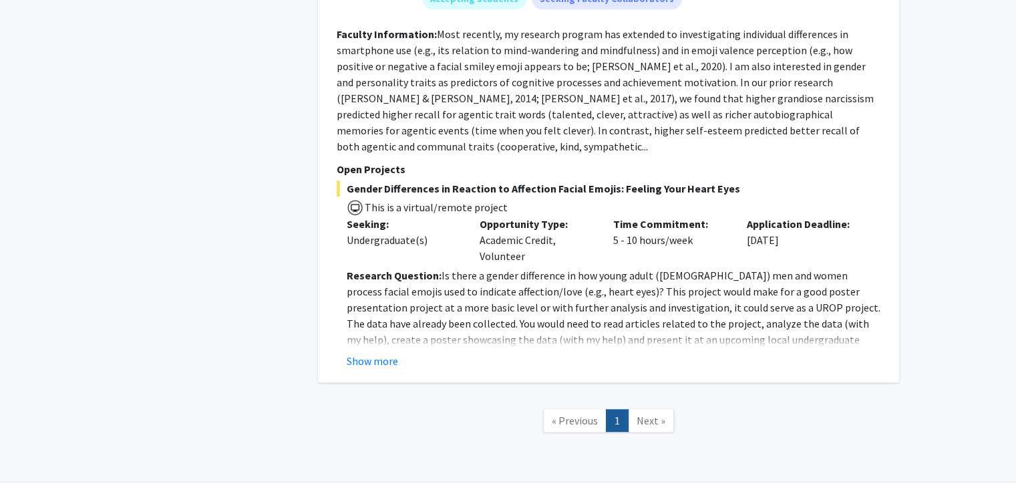
scroll to position [884, 0]
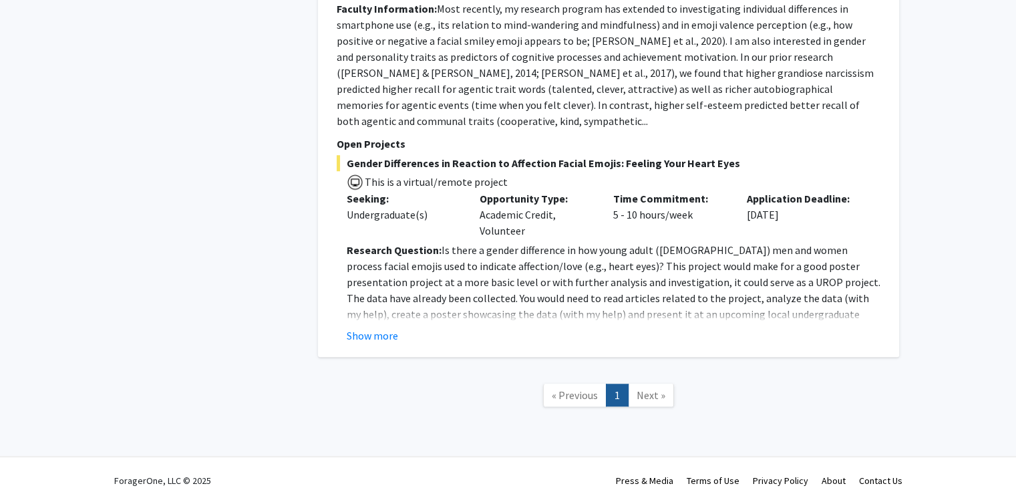
click at [639, 388] on span "Next »" at bounding box center [651, 394] width 29 height 13
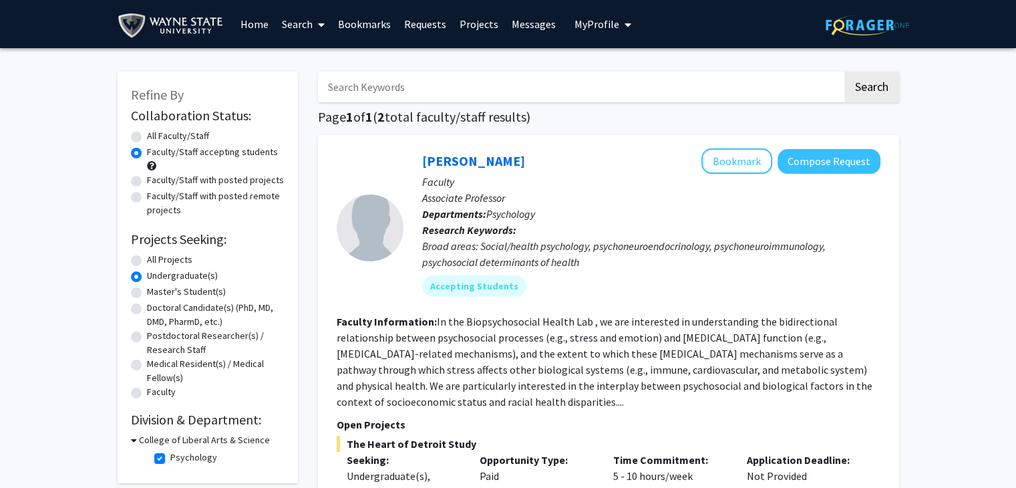
scroll to position [0, 0]
click at [147, 133] on label "All Faculty/Staff" at bounding box center [178, 136] width 62 height 14
click at [147, 133] on input "All Faculty/Staff" at bounding box center [151, 133] width 9 height 9
radio input "true"
click at [691, 98] on input "Search Keywords" at bounding box center [580, 86] width 524 height 31
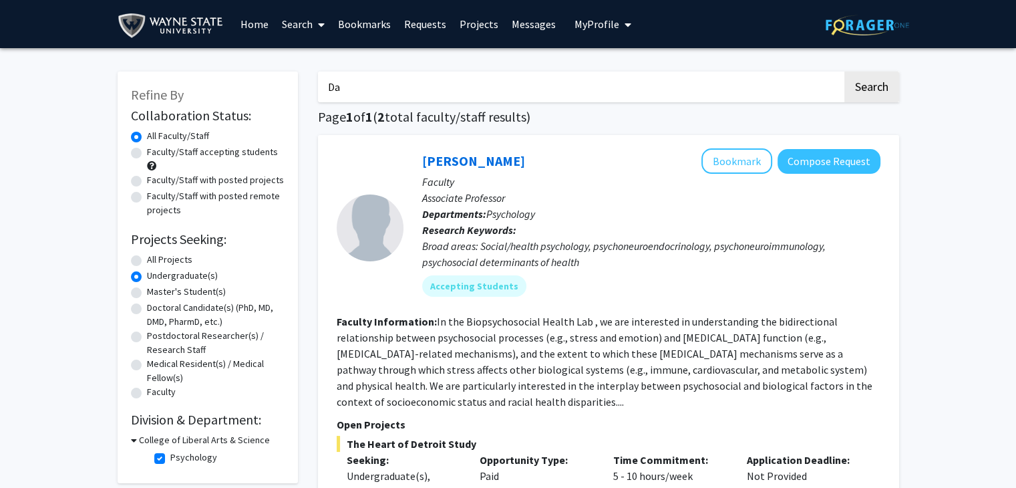
type input "D"
type input "addiction"
click at [844, 71] on button "Search" at bounding box center [871, 86] width 55 height 31
radio input "true"
checkbox input "false"
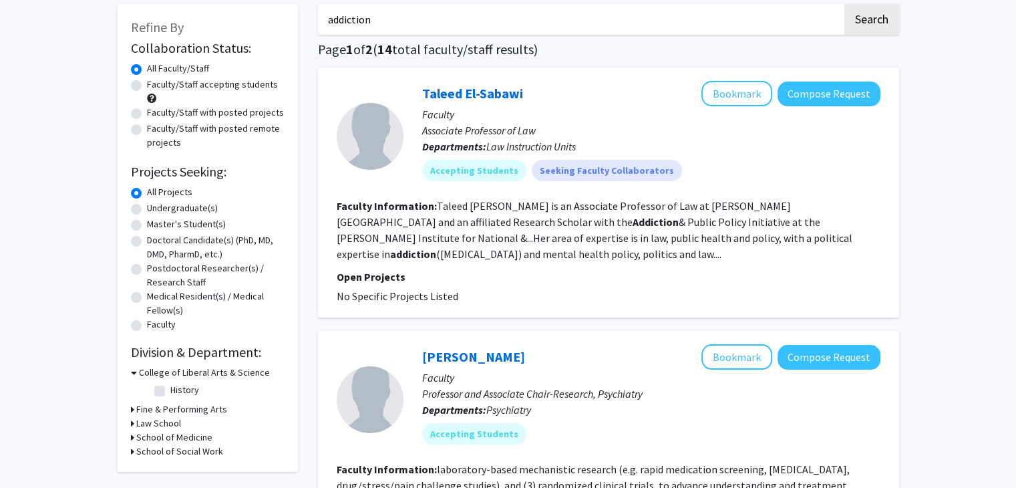
scroll to position [67, 0]
click at [135, 120] on div "Faculty/Staff with posted projects" at bounding box center [208, 114] width 154 height 16
click at [147, 118] on label "Faculty/Staff with posted projects" at bounding box center [215, 113] width 137 height 14
click at [147, 115] on input "Faculty/Staff with posted projects" at bounding box center [151, 110] width 9 height 9
radio input "true"
